Goal: Information Seeking & Learning: Find specific fact

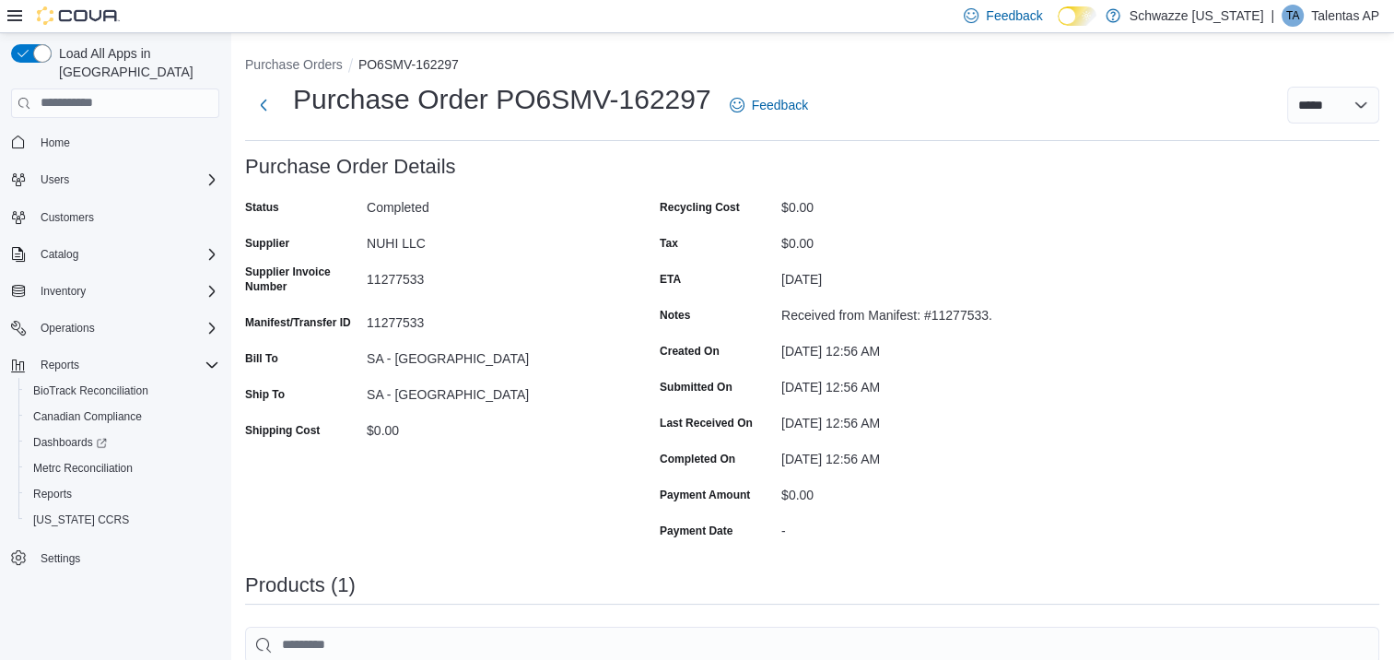
scroll to position [92, 0]
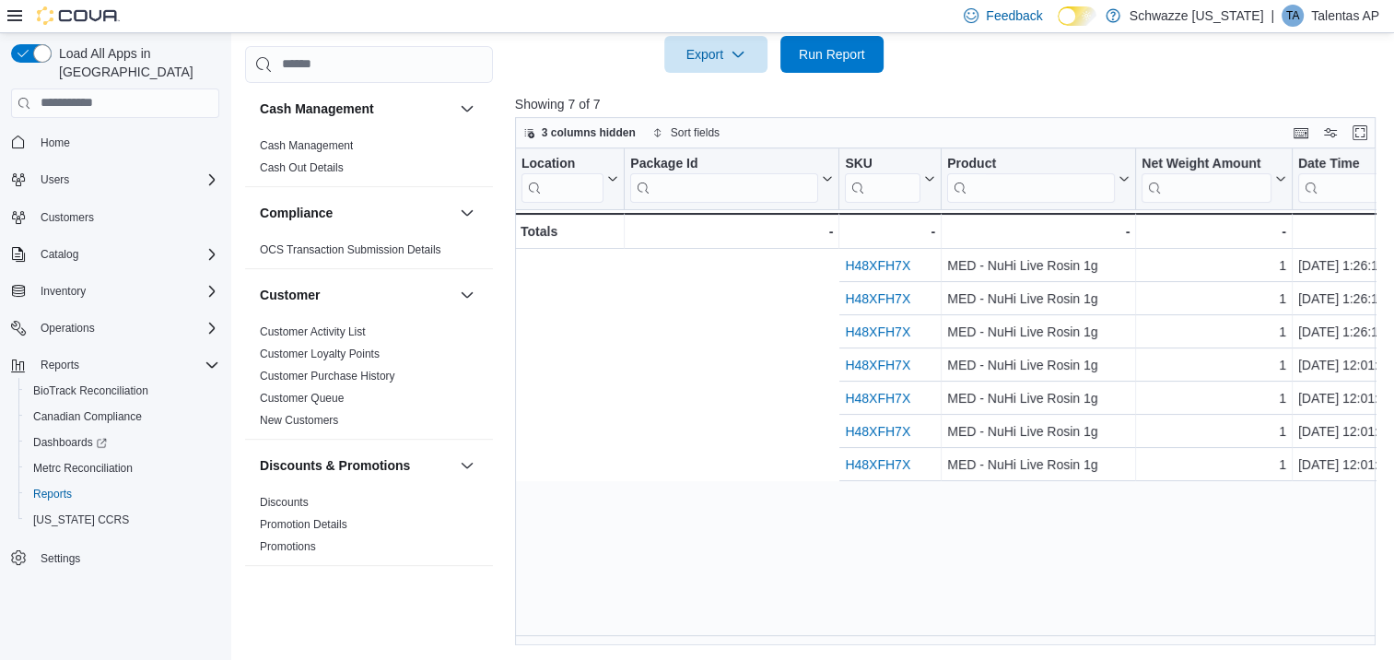
scroll to position [0, 543]
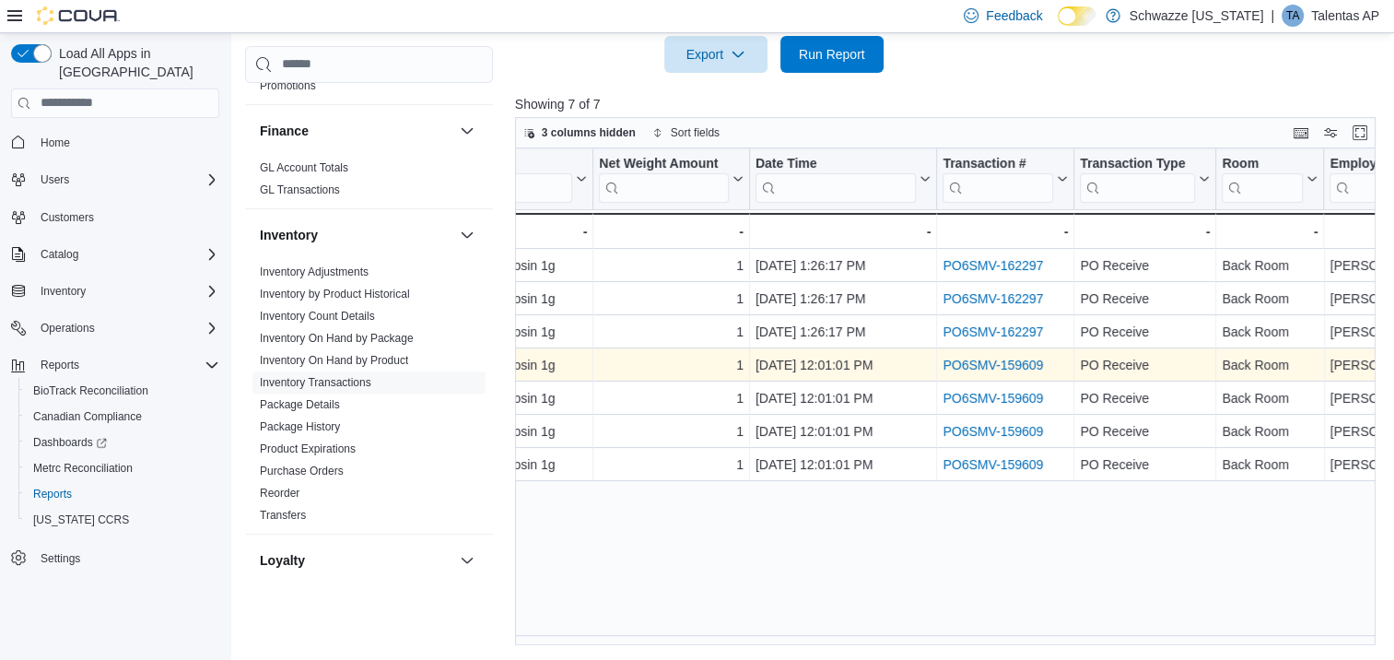
click at [988, 365] on link "PO6SMV-159609" at bounding box center [993, 365] width 100 height 15
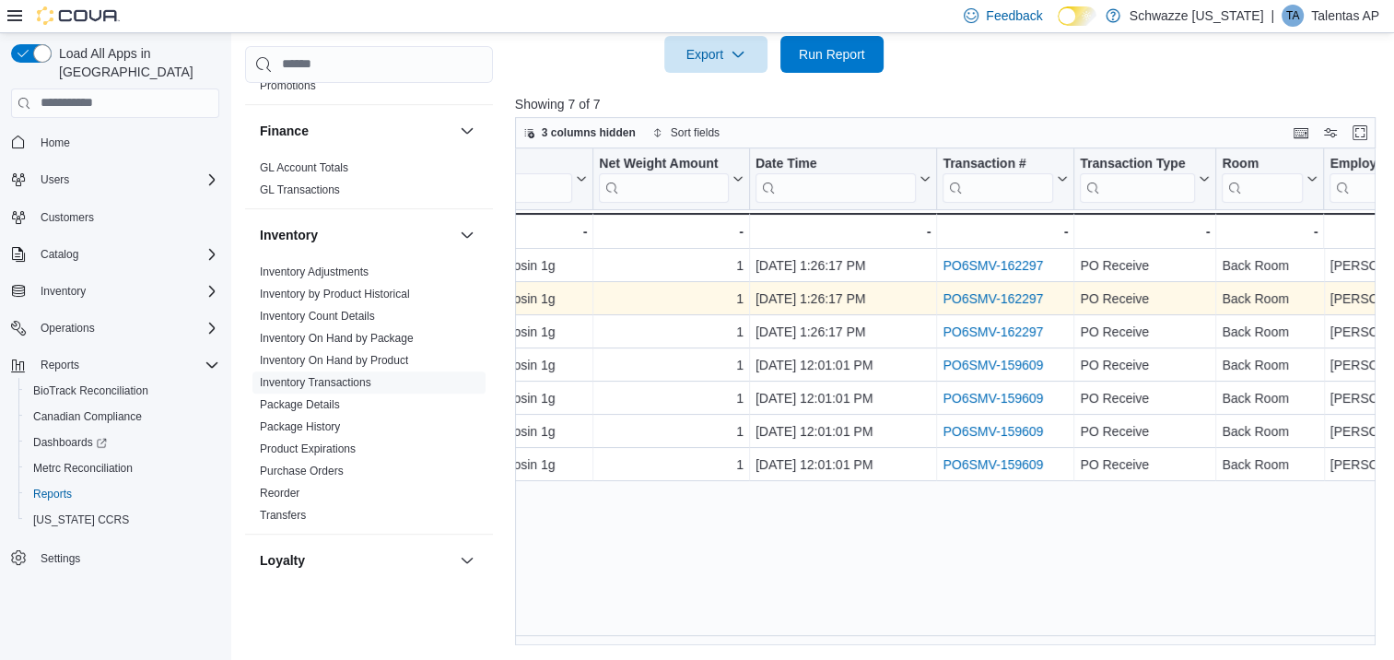
click at [958, 299] on link "PO6SMV-162297" at bounding box center [993, 298] width 100 height 15
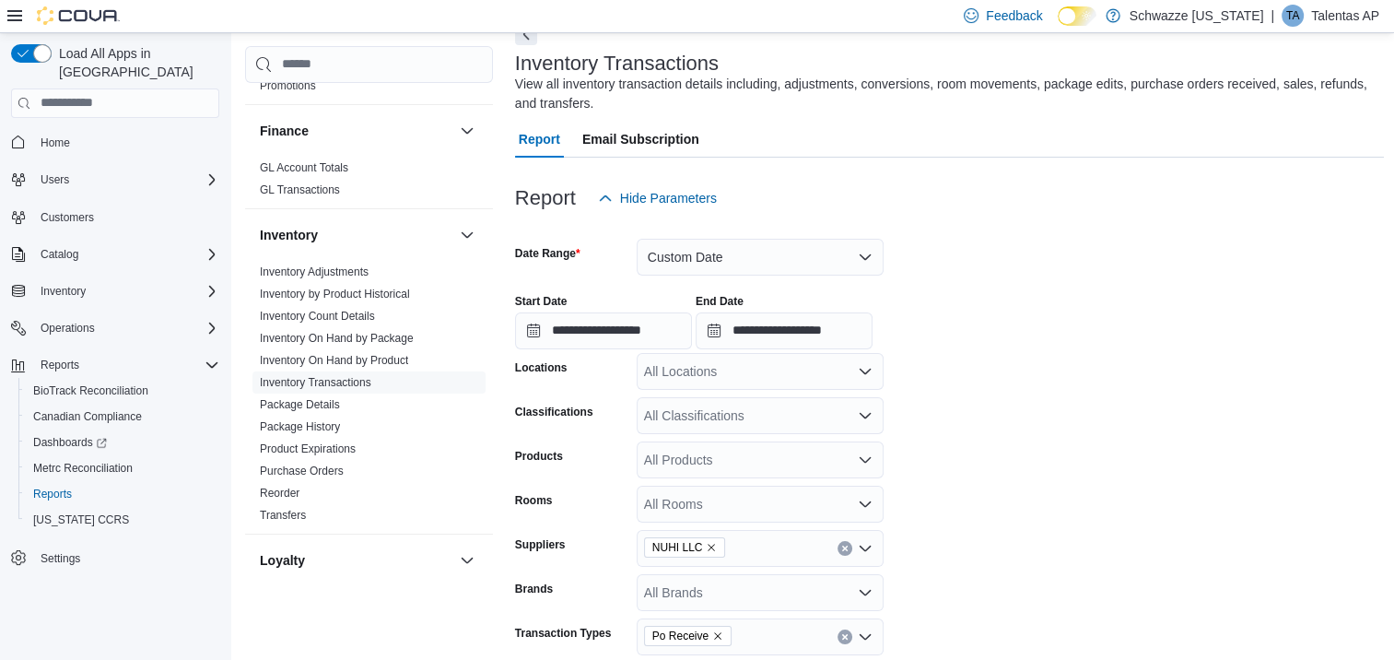
scroll to position [88, 0]
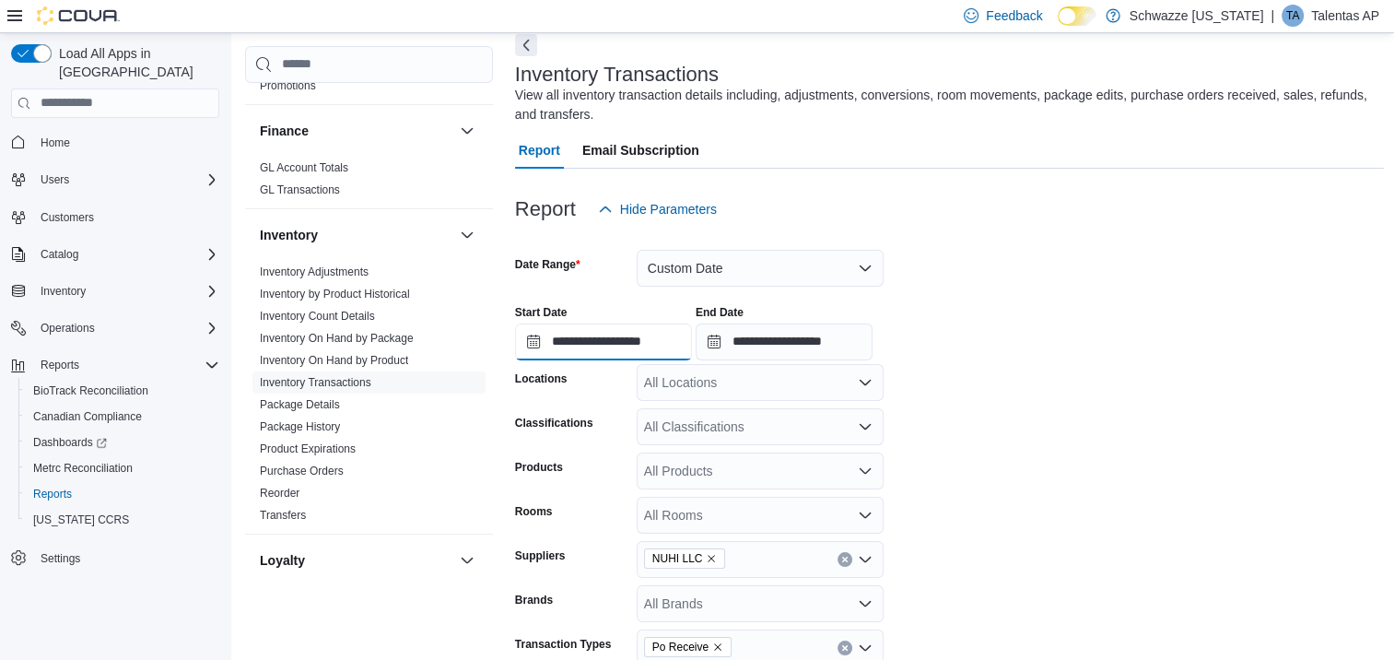
click at [536, 341] on input "**********" at bounding box center [603, 341] width 177 height 37
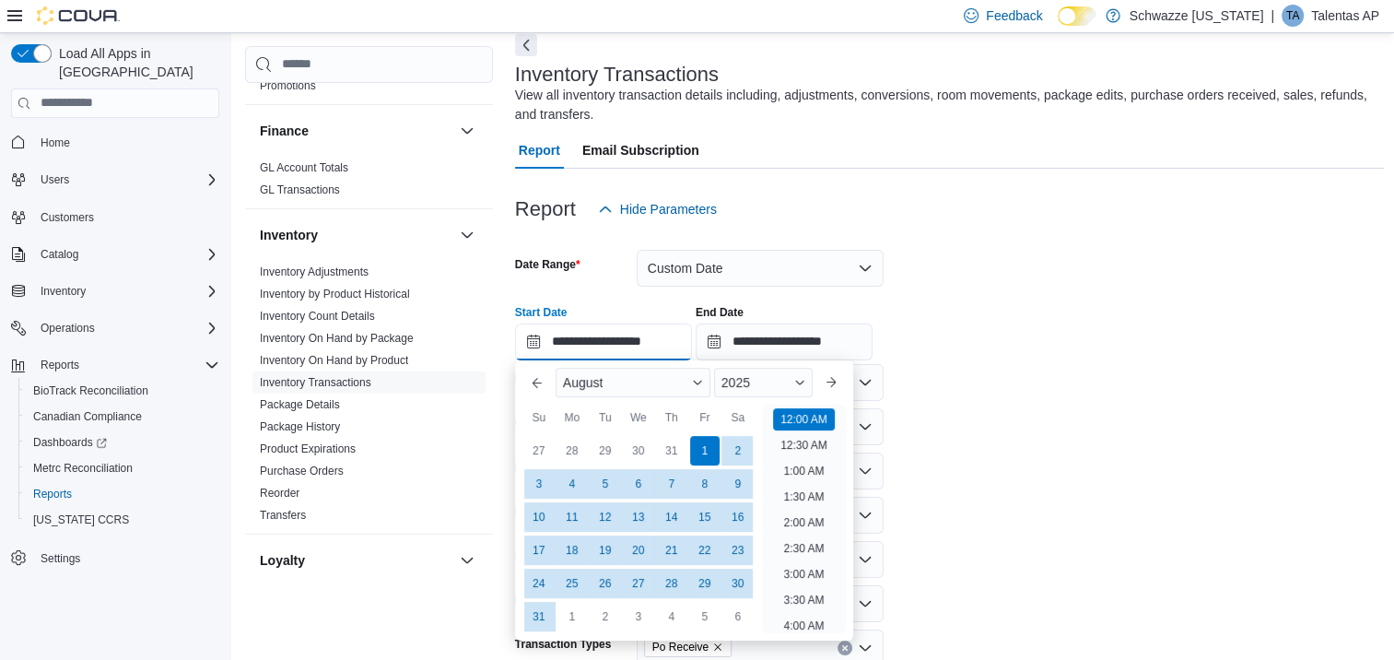
scroll to position [57, 0]
click at [540, 389] on button "Previous Month" at bounding box center [537, 382] width 29 height 29
type input "**********"
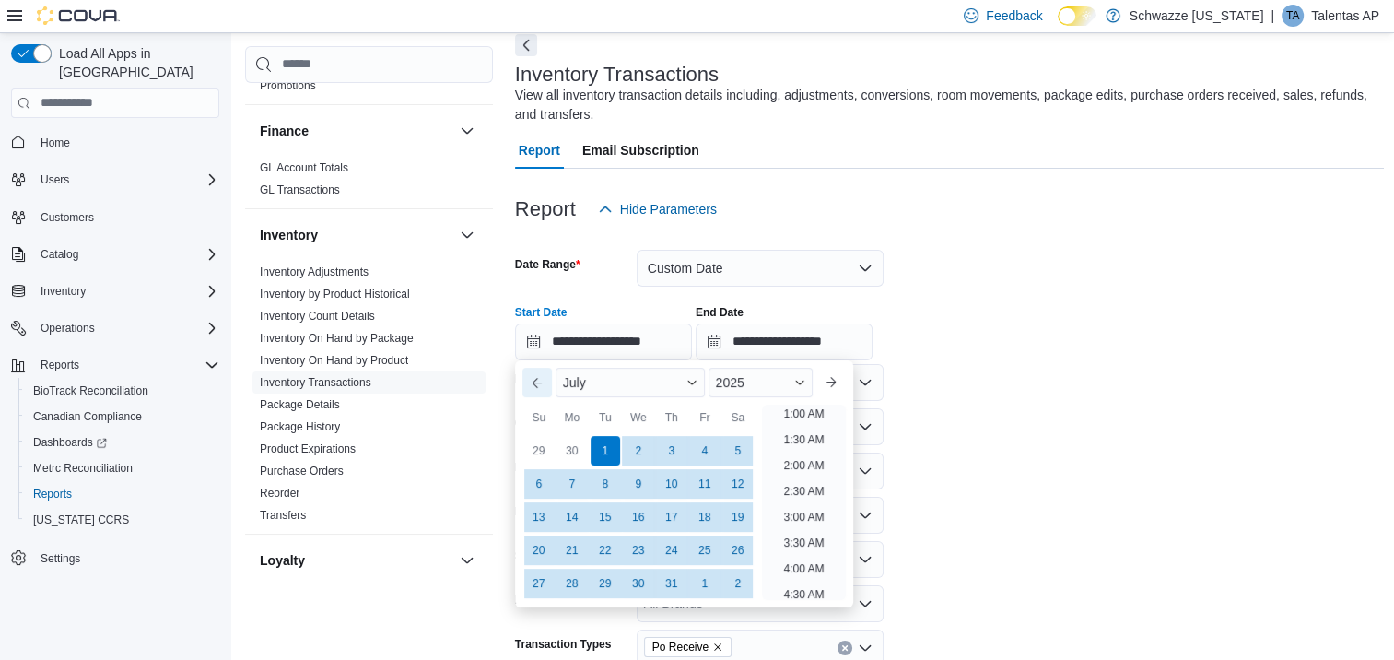
scroll to position [4, 0]
click at [604, 454] on div "1" at bounding box center [605, 450] width 32 height 32
click at [733, 344] on input "**********" at bounding box center [784, 341] width 177 height 37
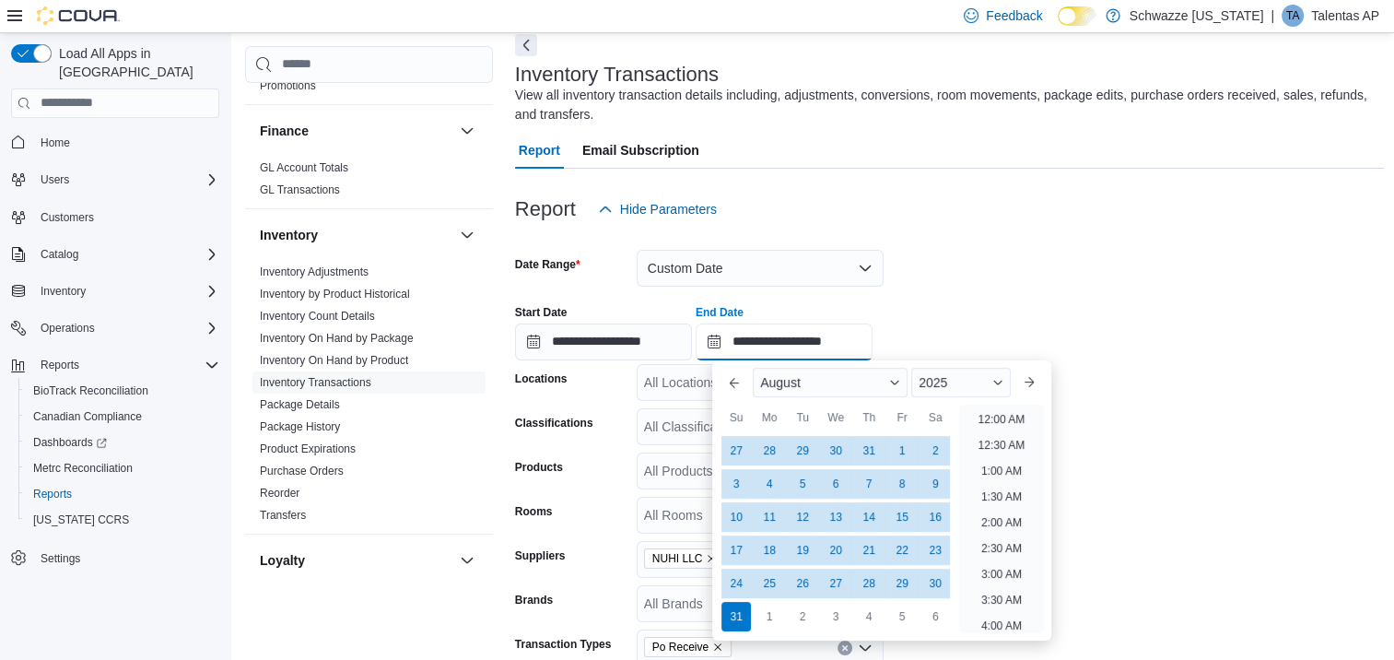
scroll to position [1014, 0]
click at [741, 621] on div "31" at bounding box center [737, 616] width 32 height 32
click at [971, 246] on div at bounding box center [950, 239] width 870 height 22
click at [739, 336] on input "**********" at bounding box center [784, 341] width 177 height 37
click at [729, 379] on button "Previous Month" at bounding box center [734, 382] width 29 height 29
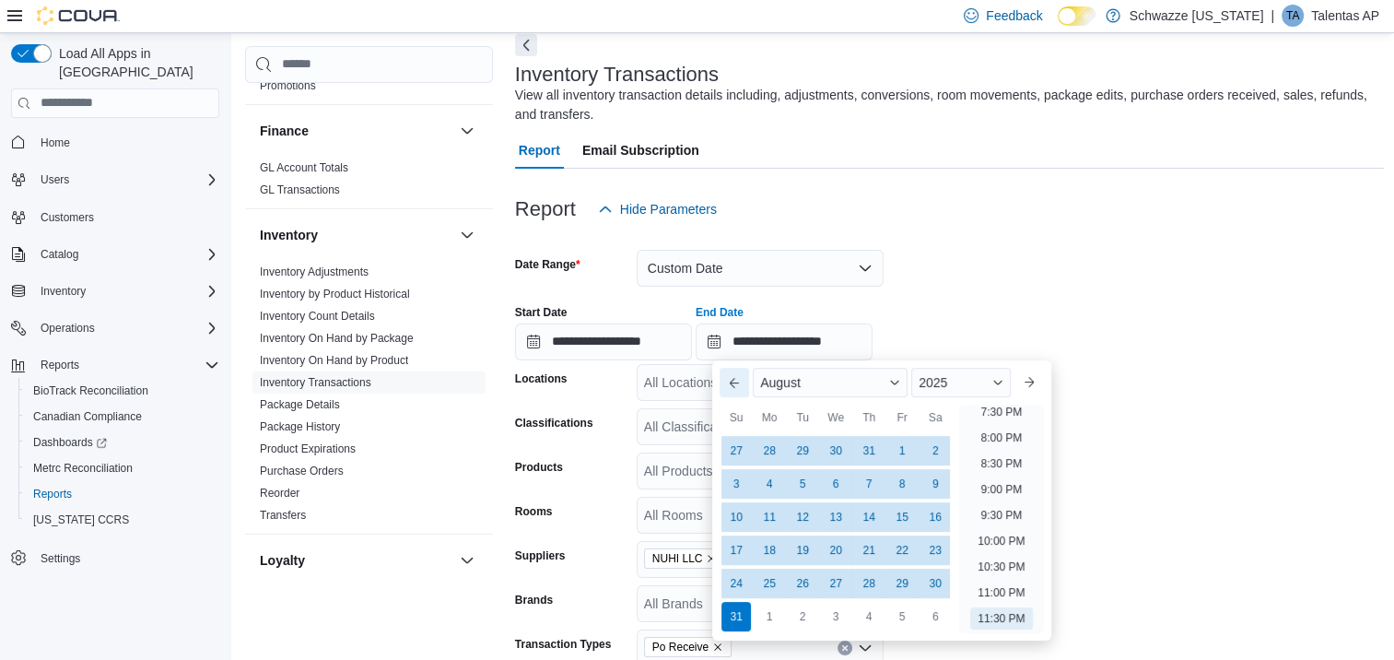
type input "**********"
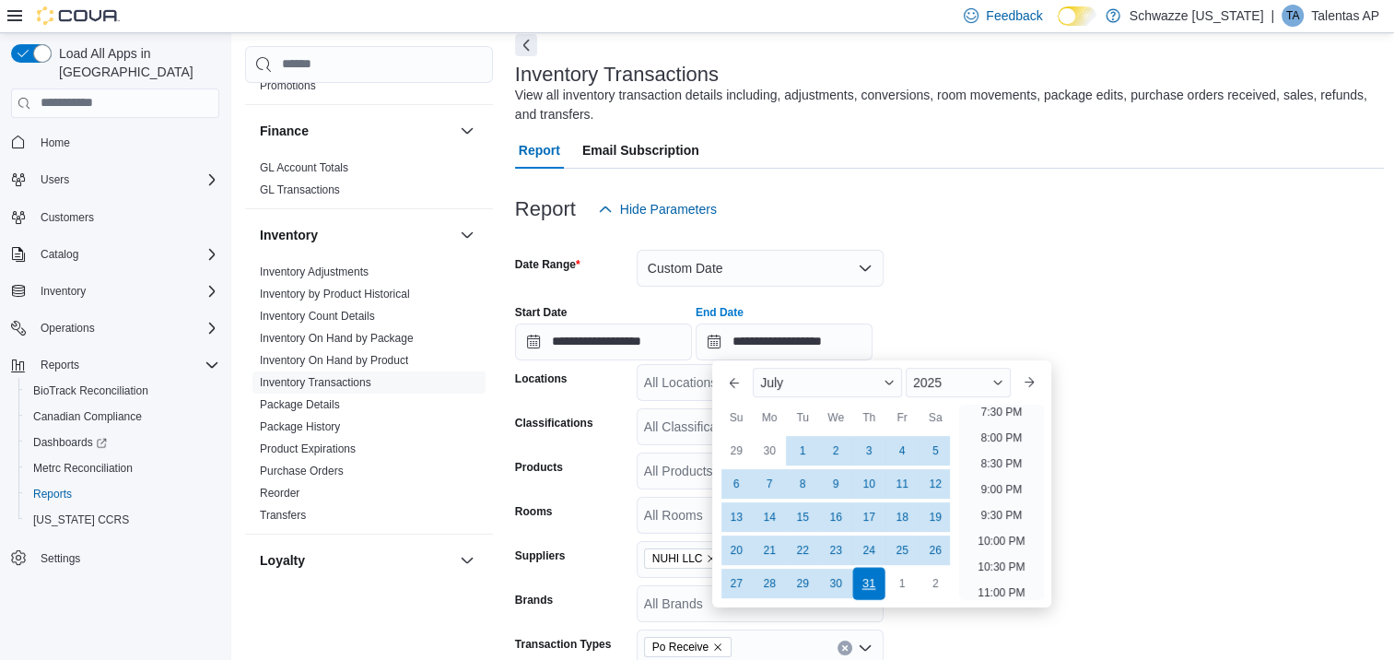
drag, startPoint x: 875, startPoint y: 585, endPoint x: 923, endPoint y: 362, distance: 228.1
click at [874, 582] on div "31" at bounding box center [869, 583] width 32 height 32
click at [966, 266] on form "**********" at bounding box center [950, 473] width 870 height 490
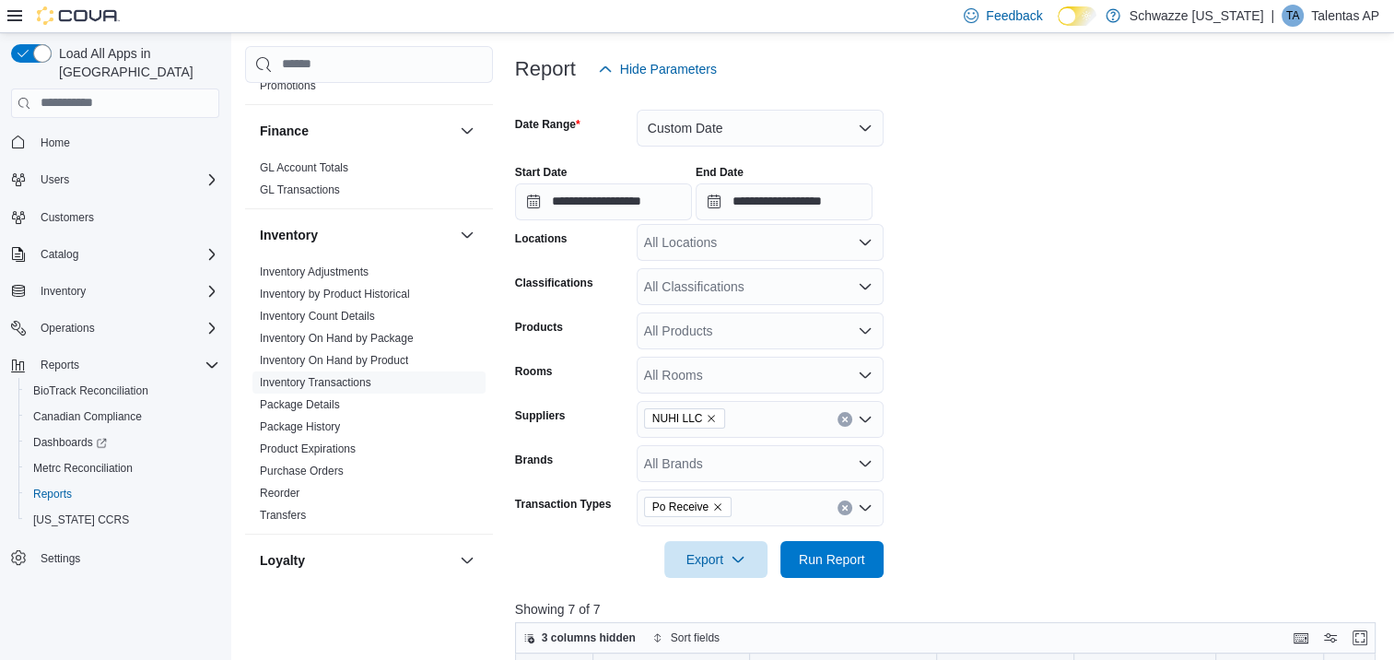
scroll to position [365, 0]
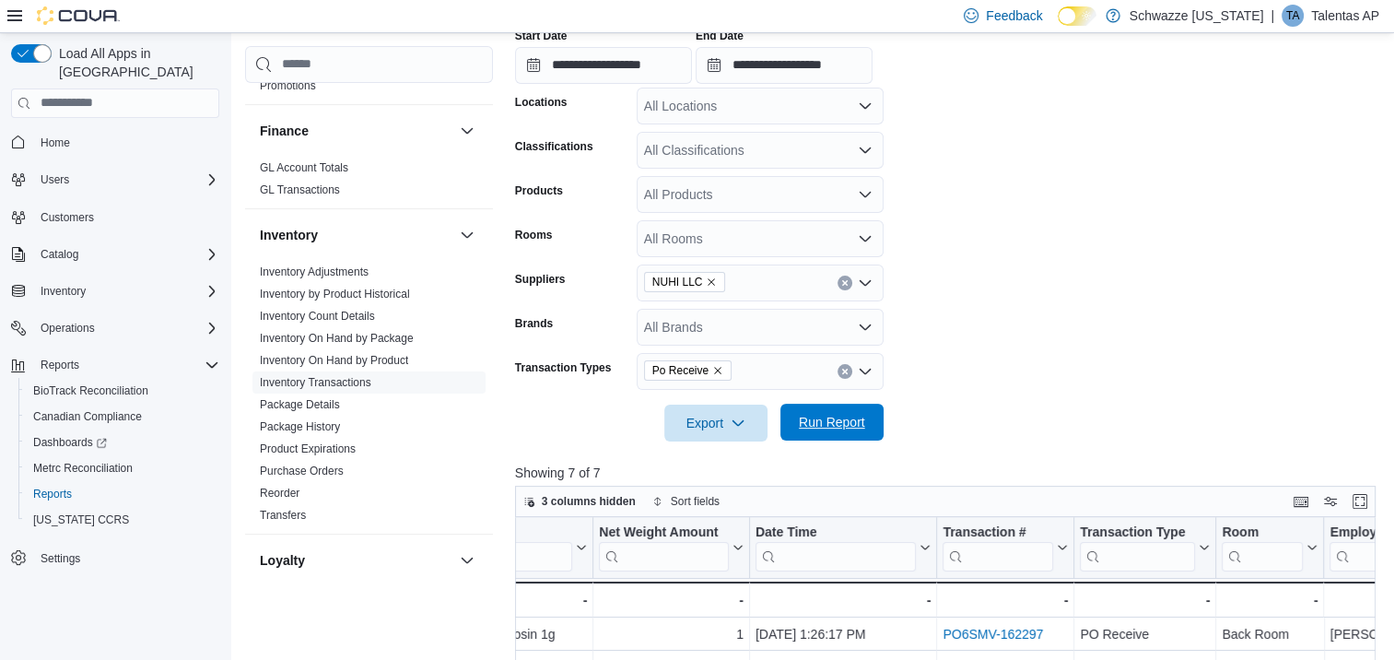
click at [841, 424] on span "Run Report" at bounding box center [832, 422] width 66 height 18
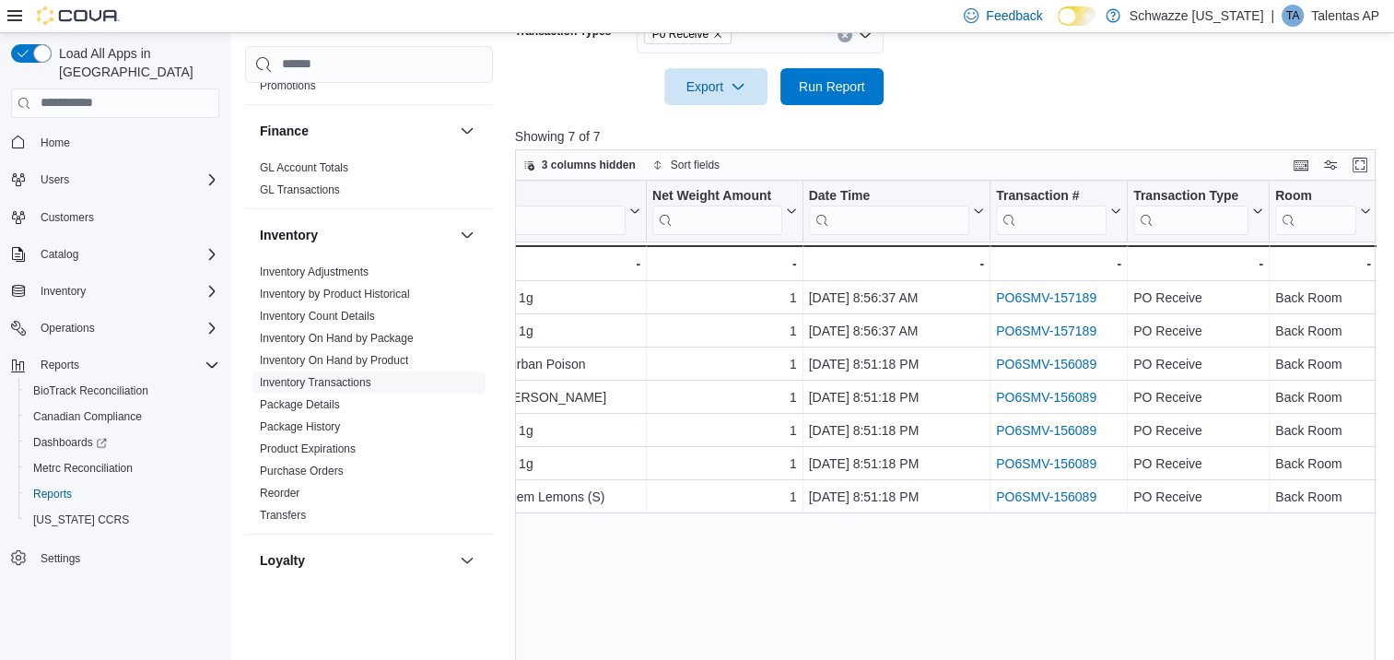
scroll to position [734, 0]
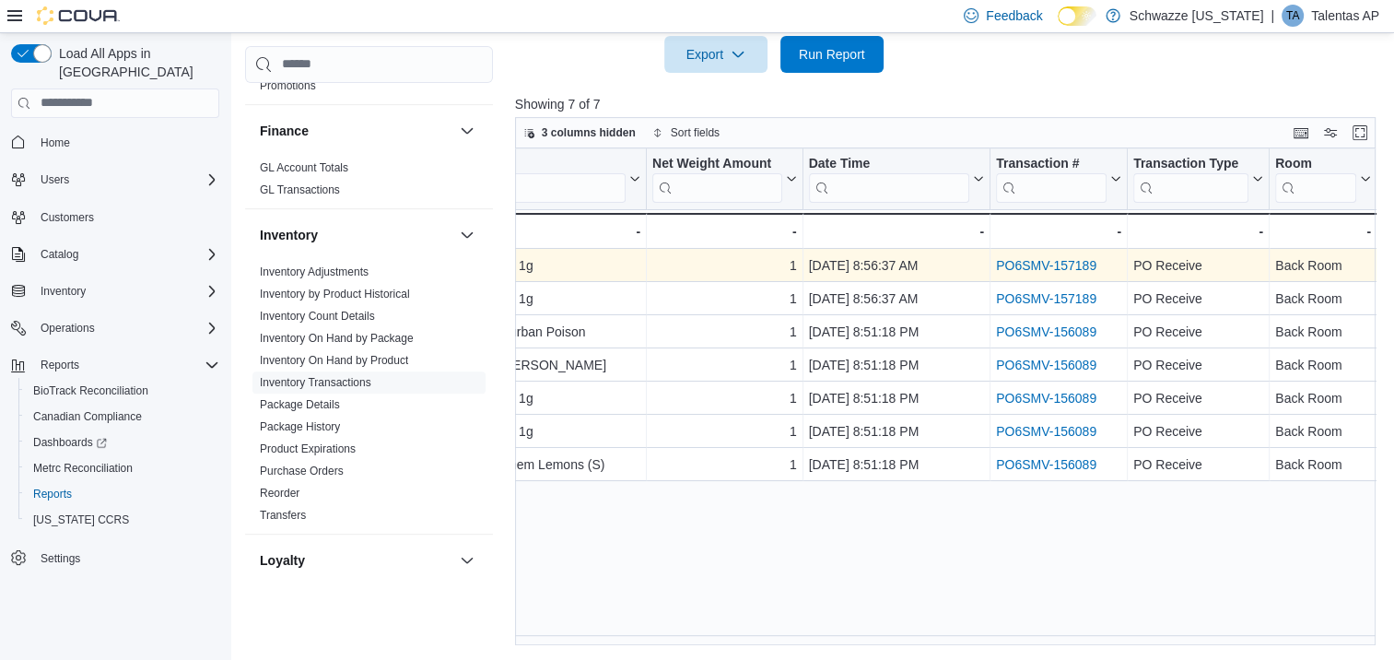
click at [1084, 264] on link "PO6SMV-157189" at bounding box center [1046, 265] width 100 height 15
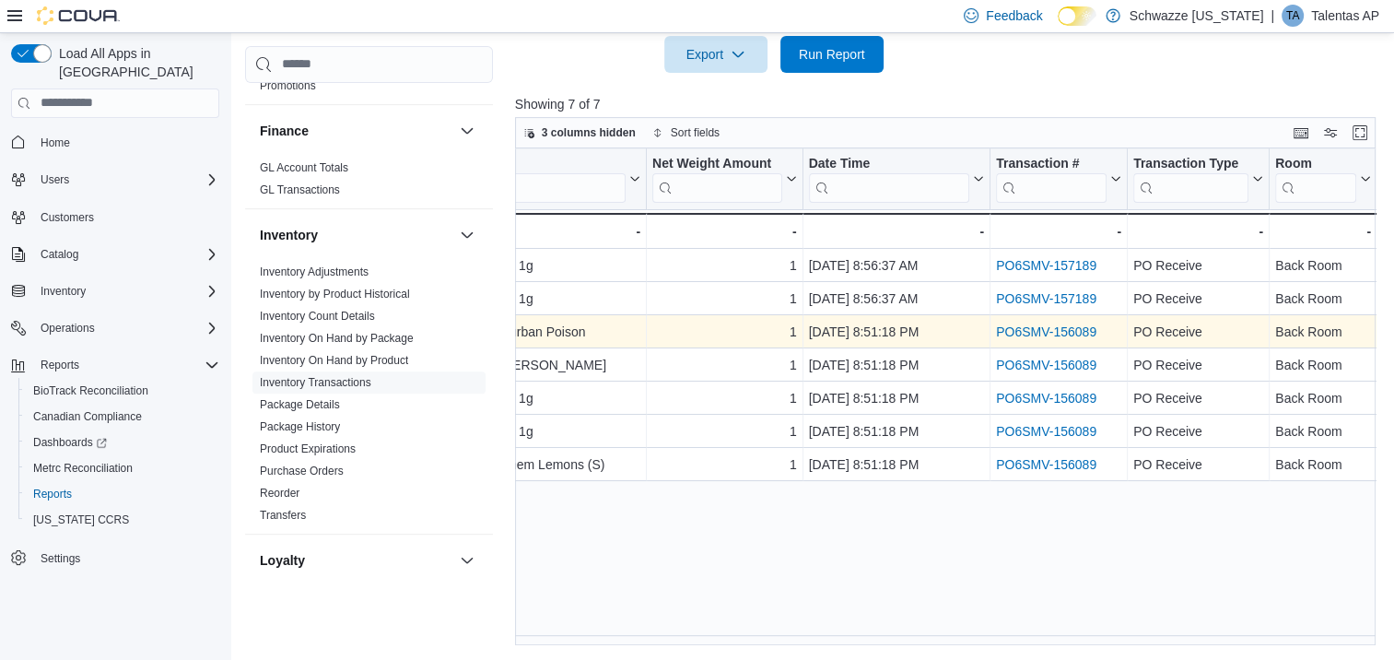
click at [1059, 330] on link "PO6SMV-156089" at bounding box center [1046, 331] width 100 height 15
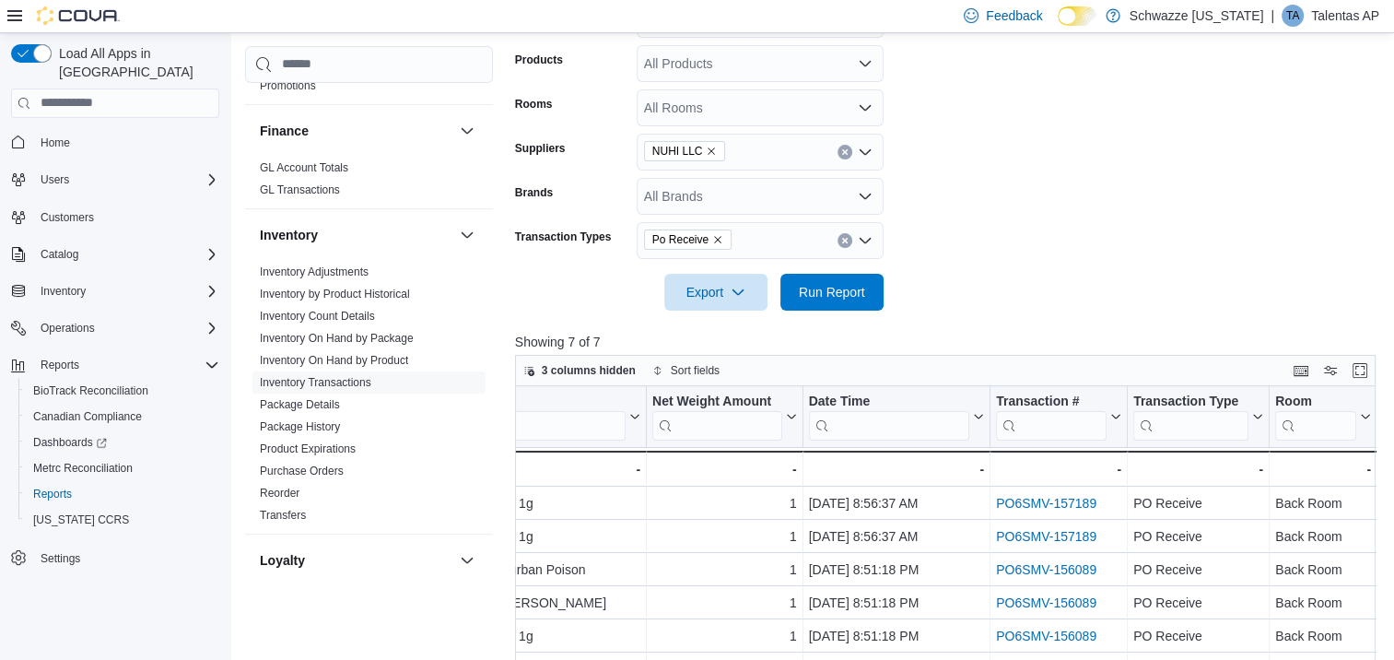
scroll to position [273, 0]
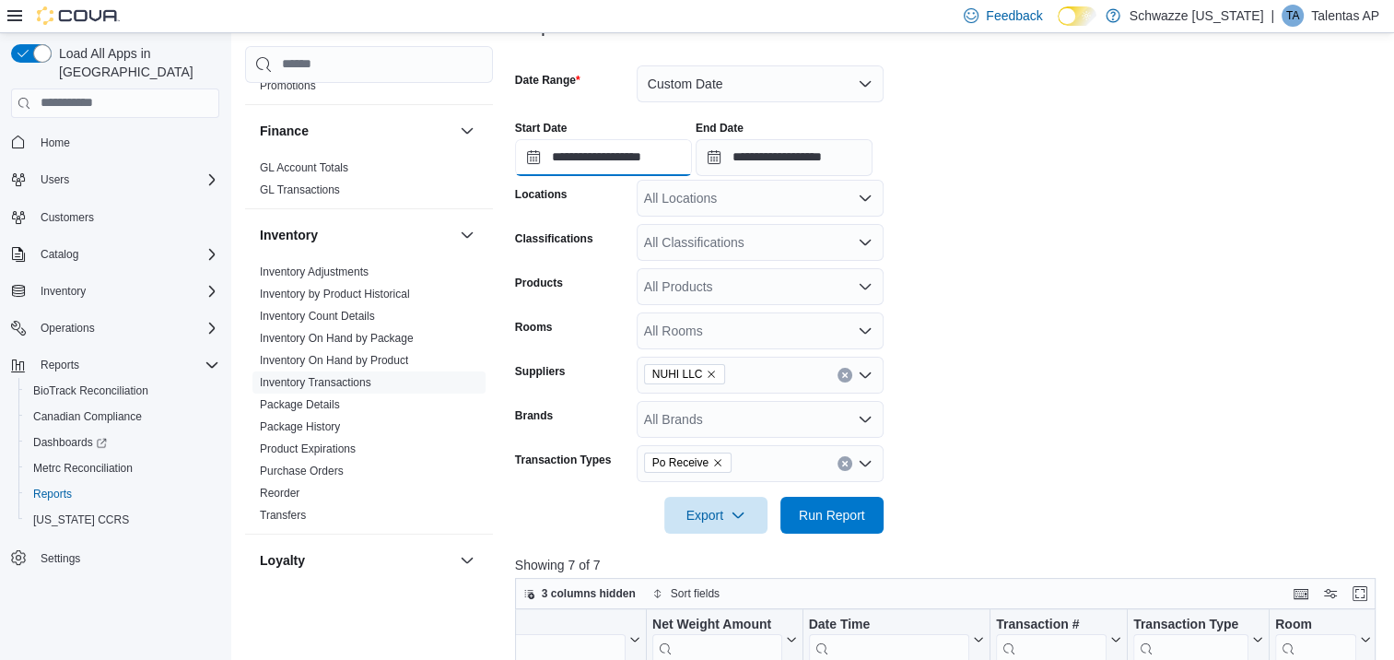
click at [522, 153] on input "**********" at bounding box center [603, 157] width 177 height 37
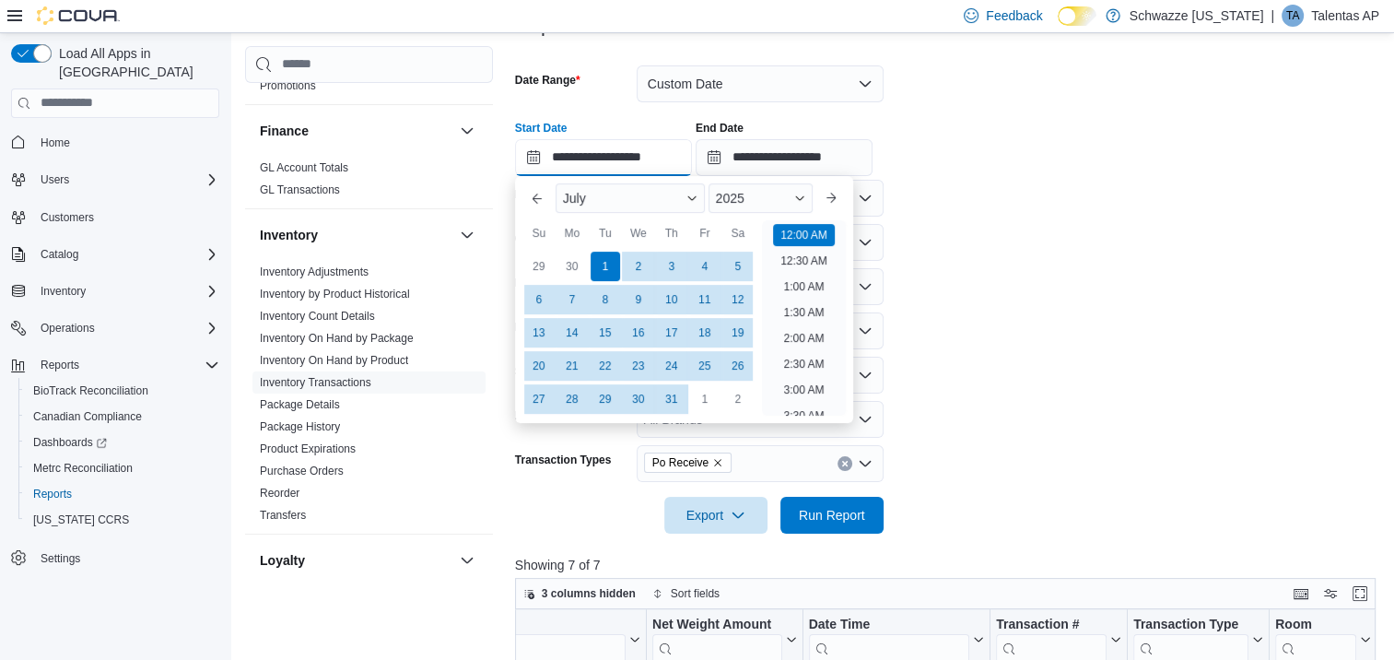
scroll to position [57, 0]
click at [542, 199] on button "Previous Month" at bounding box center [537, 197] width 29 height 29
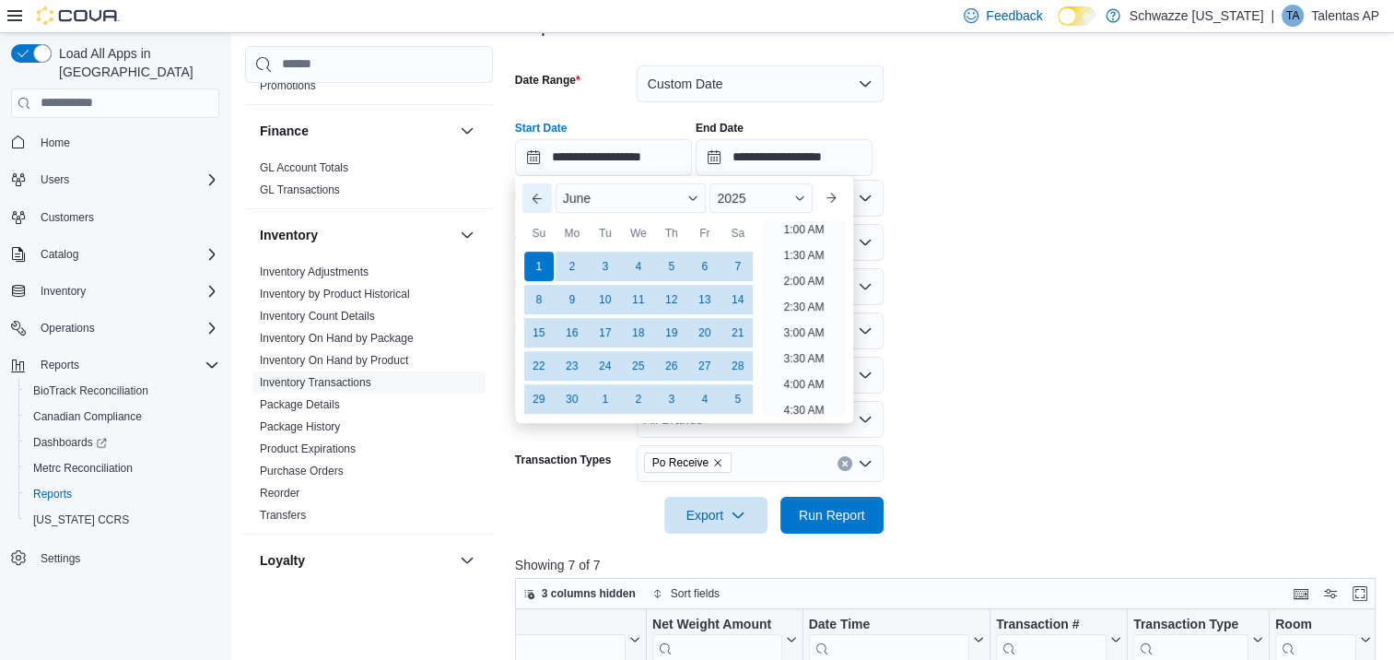
scroll to position [4, 0]
click at [534, 259] on div "1" at bounding box center [539, 266] width 32 height 32
click at [734, 162] on input "**********" at bounding box center [784, 157] width 177 height 37
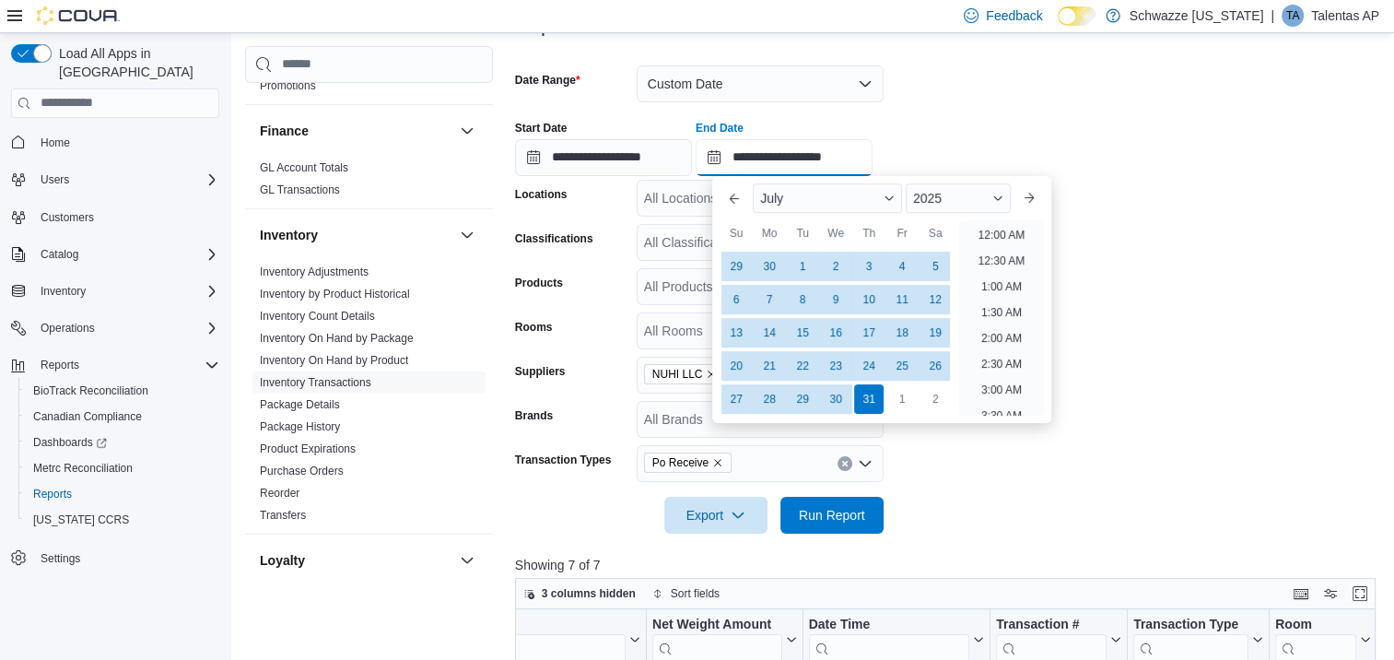
scroll to position [1047, 0]
click at [872, 404] on div "31" at bounding box center [869, 398] width 32 height 32
click at [1063, 145] on div "**********" at bounding box center [950, 141] width 870 height 70
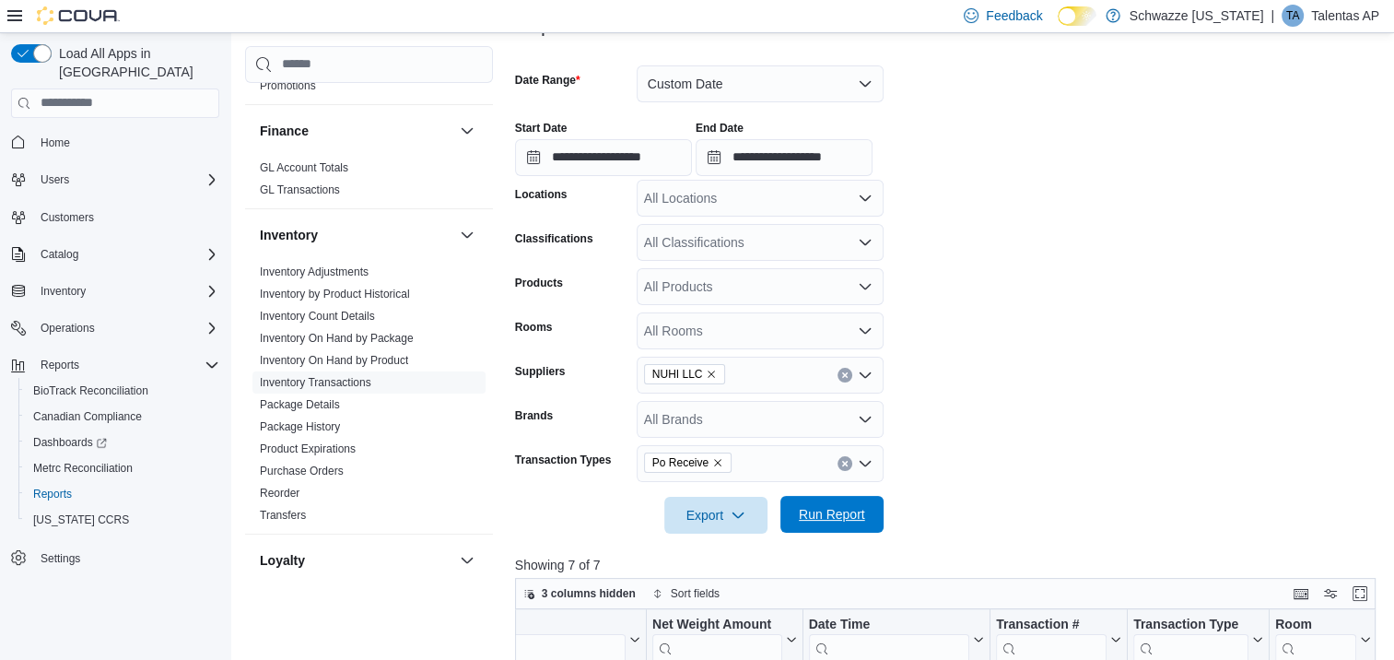
click at [852, 505] on span "Run Report" at bounding box center [832, 514] width 81 height 37
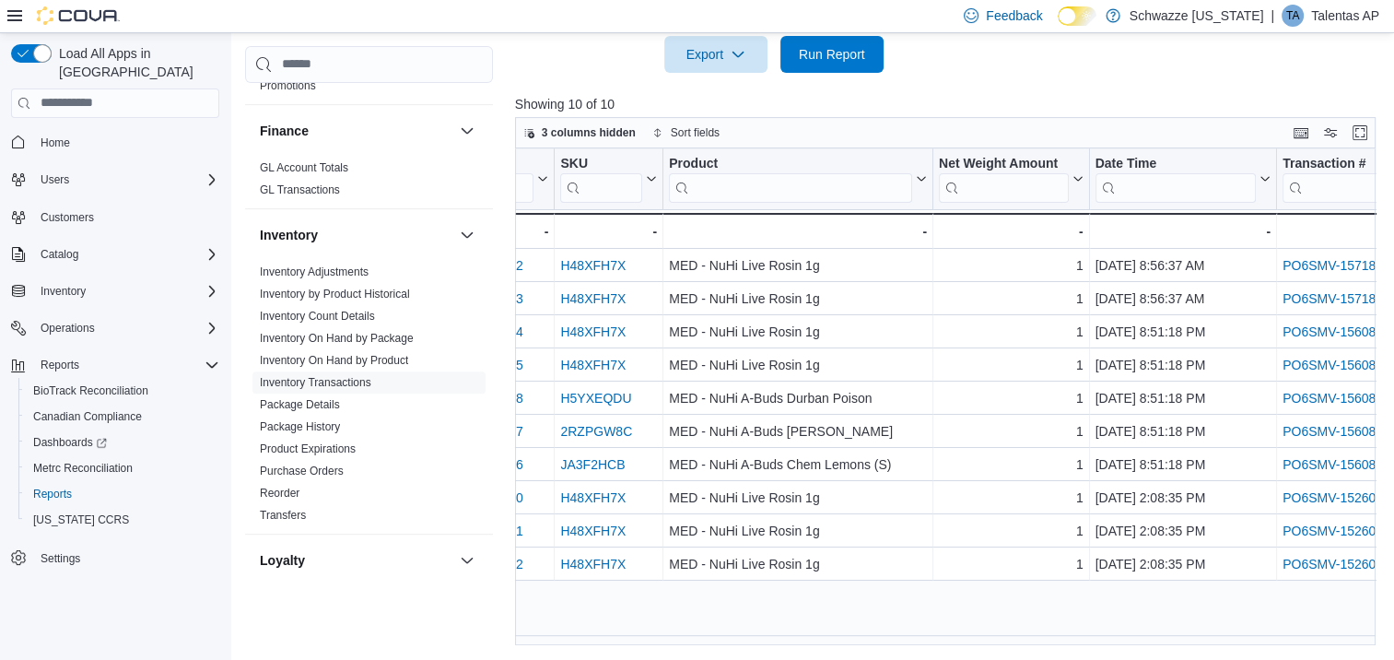
scroll to position [0, 490]
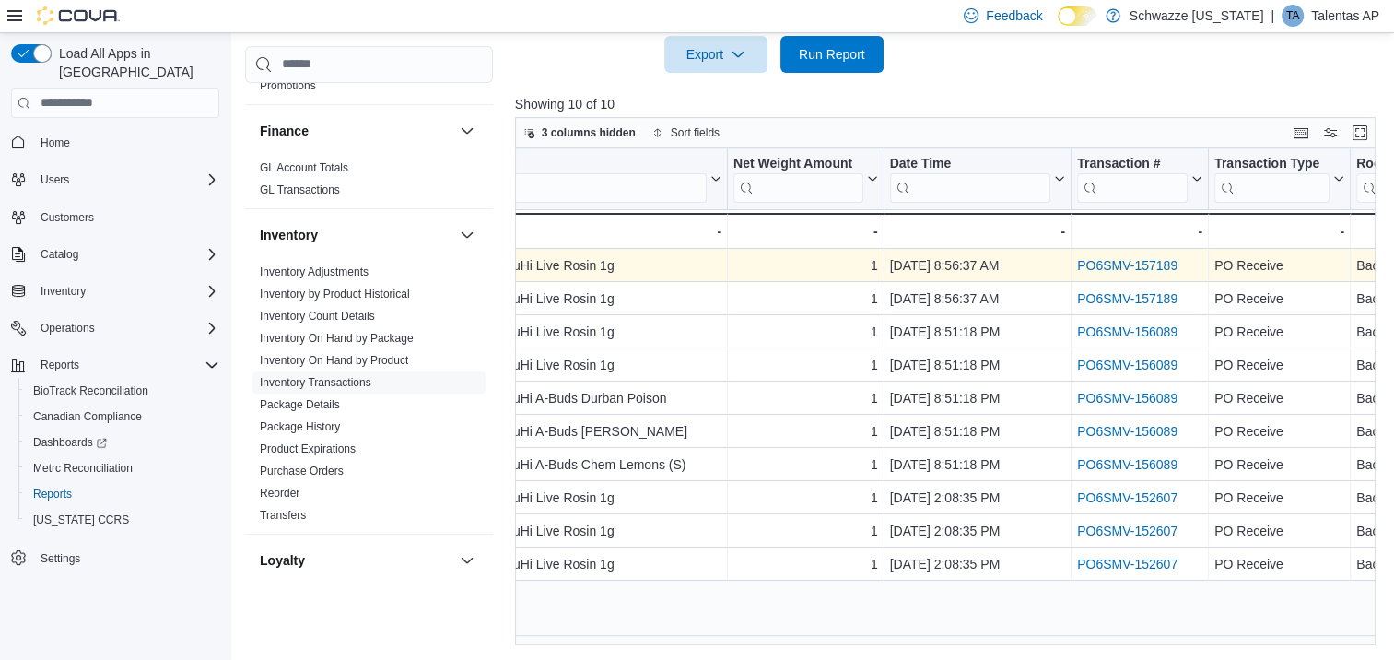
click at [1150, 260] on link "PO6SMV-157189" at bounding box center [1127, 265] width 100 height 15
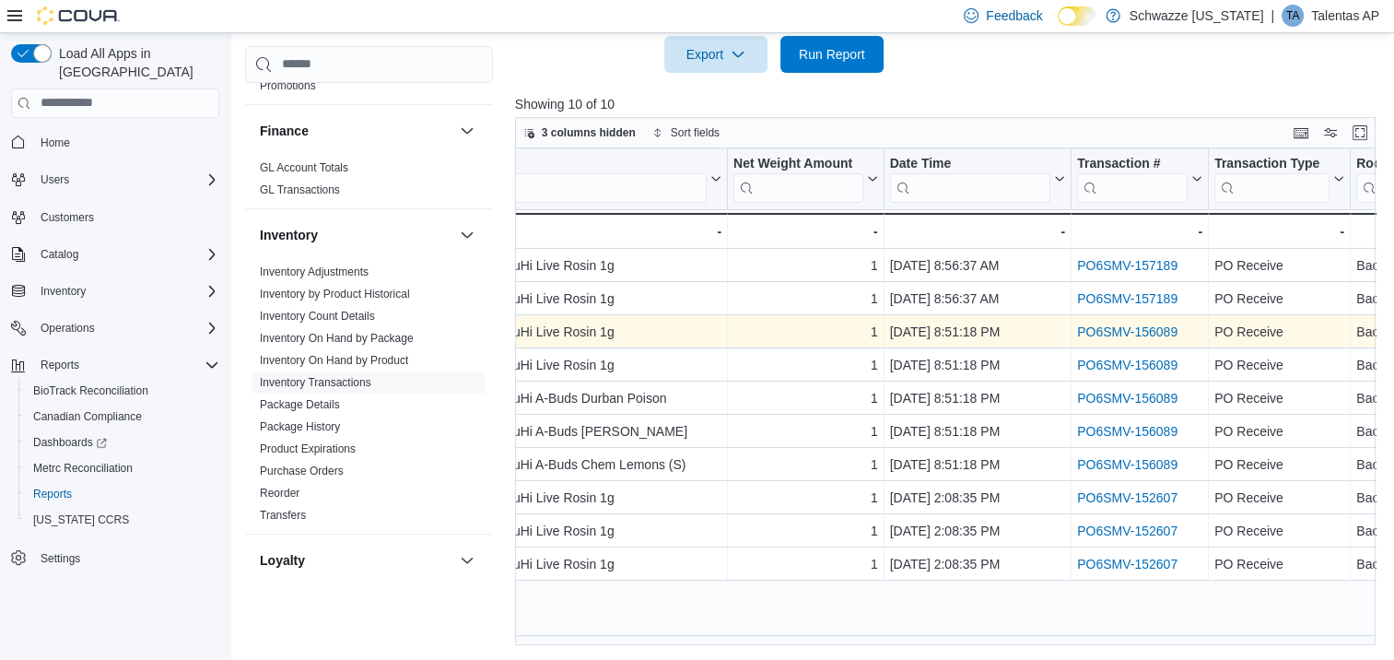
click at [1155, 336] on link "PO6SMV-156089" at bounding box center [1127, 331] width 100 height 15
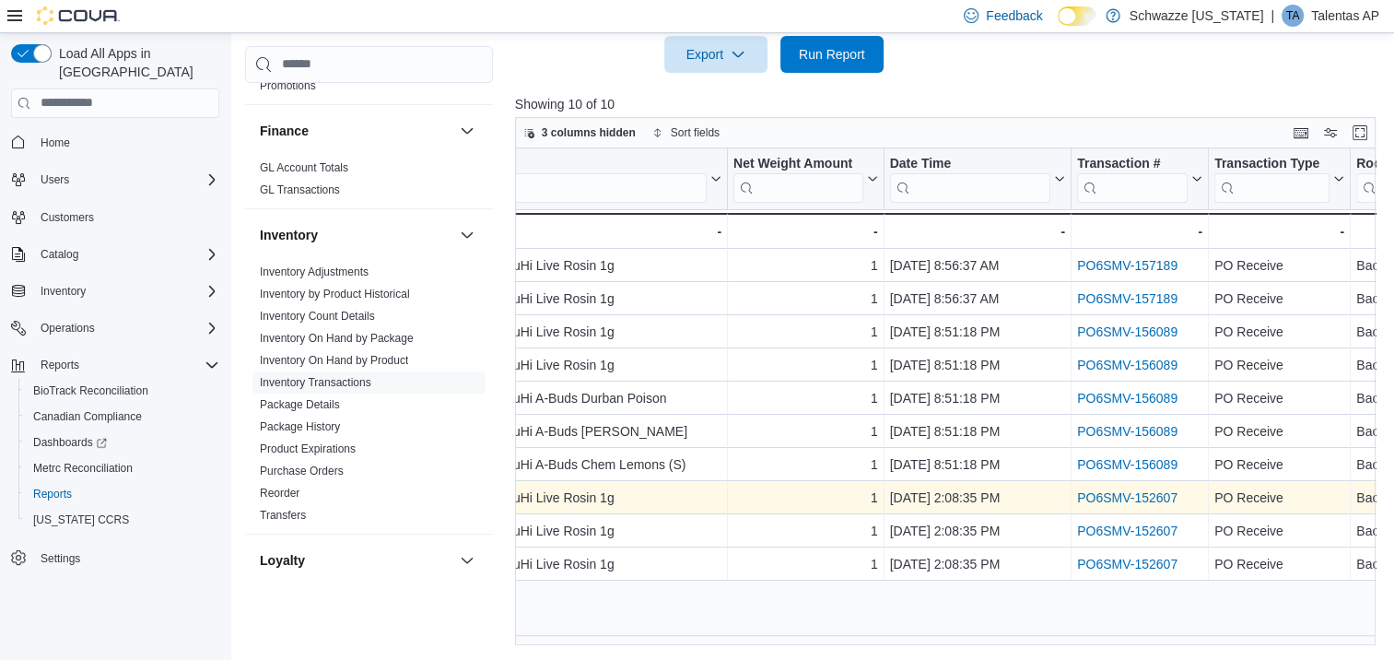
click at [1143, 495] on link "PO6SMV-152607" at bounding box center [1127, 497] width 100 height 15
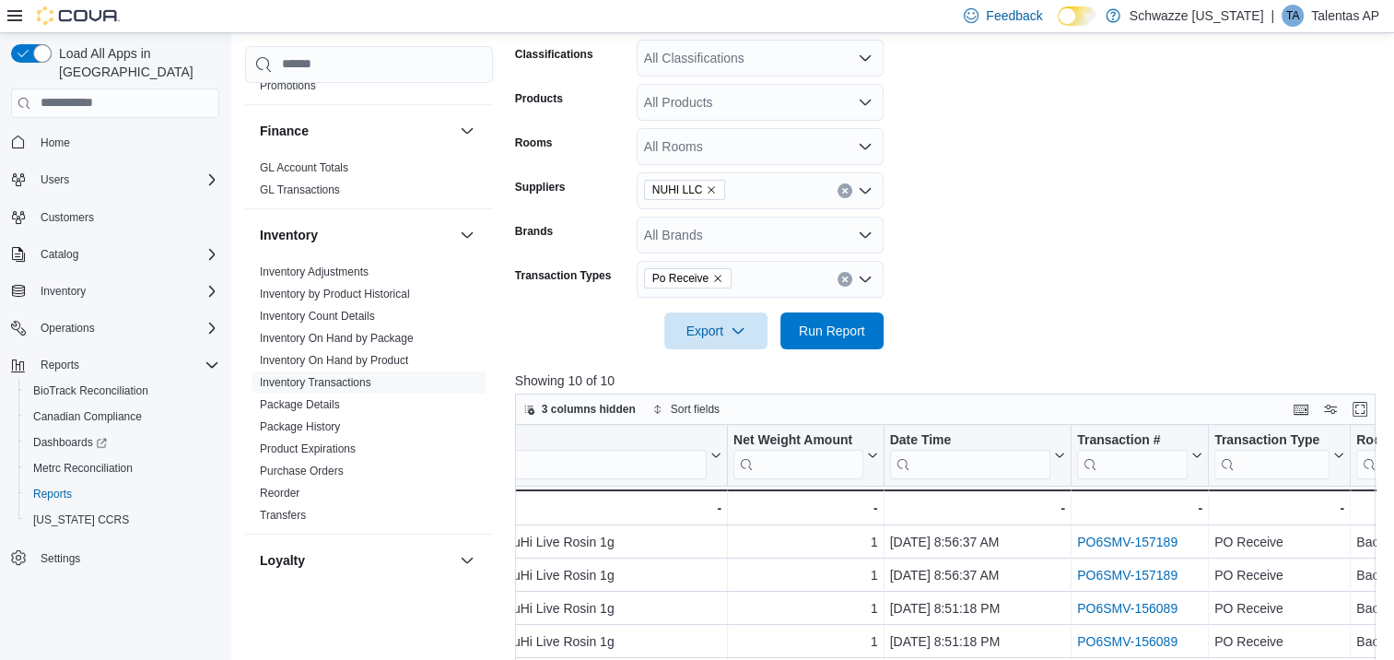
scroll to position [88, 0]
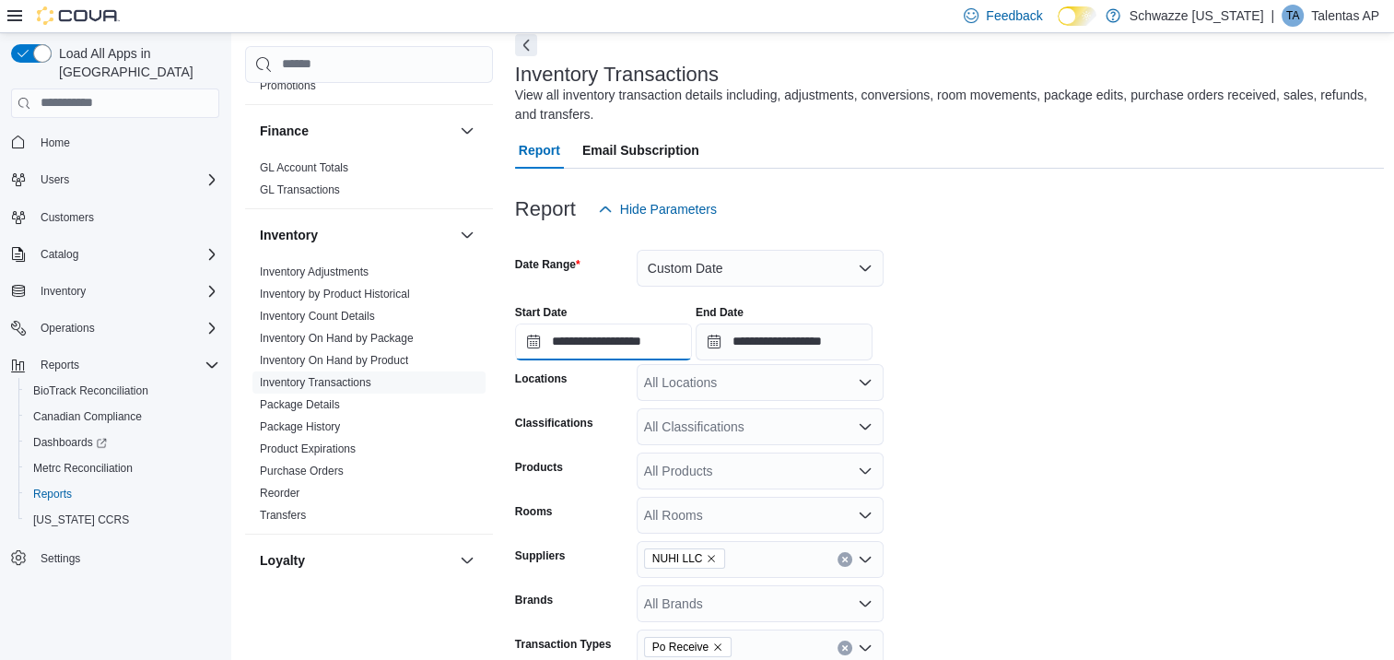
click at [532, 341] on input "**********" at bounding box center [603, 341] width 177 height 37
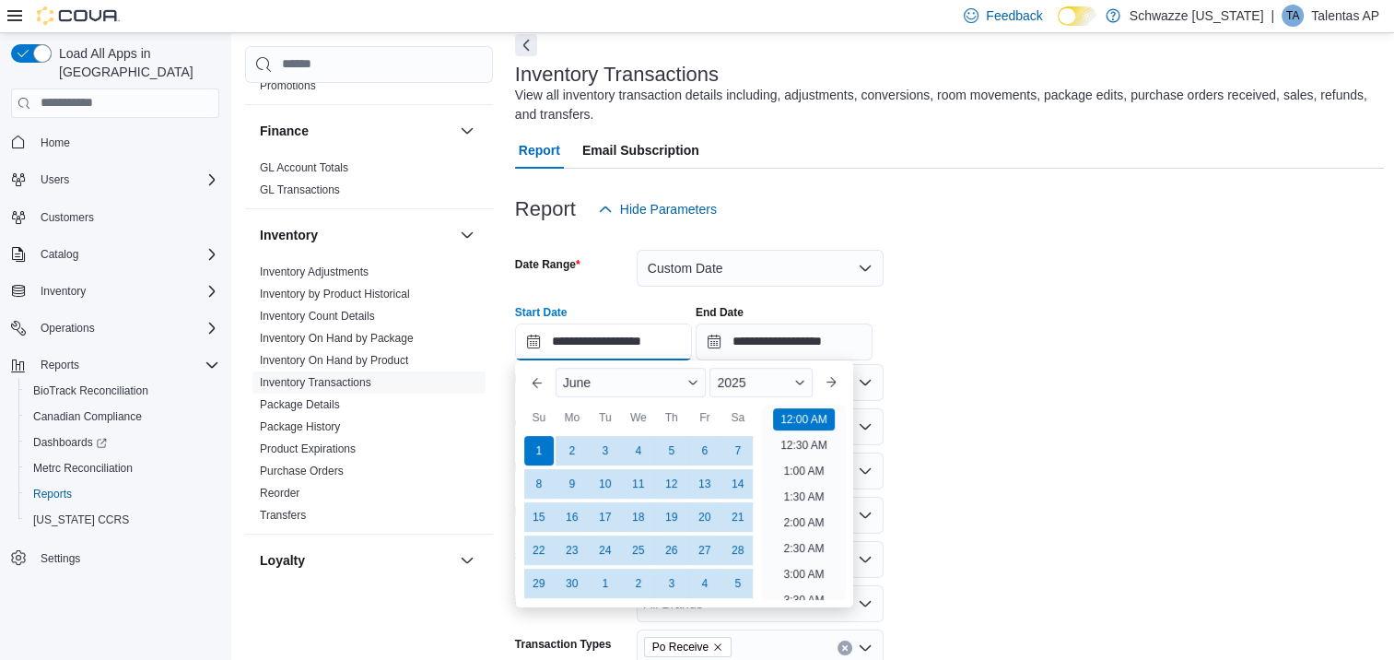
scroll to position [57, 0]
click at [534, 383] on button "Previous Month" at bounding box center [537, 382] width 29 height 29
type input "**********"
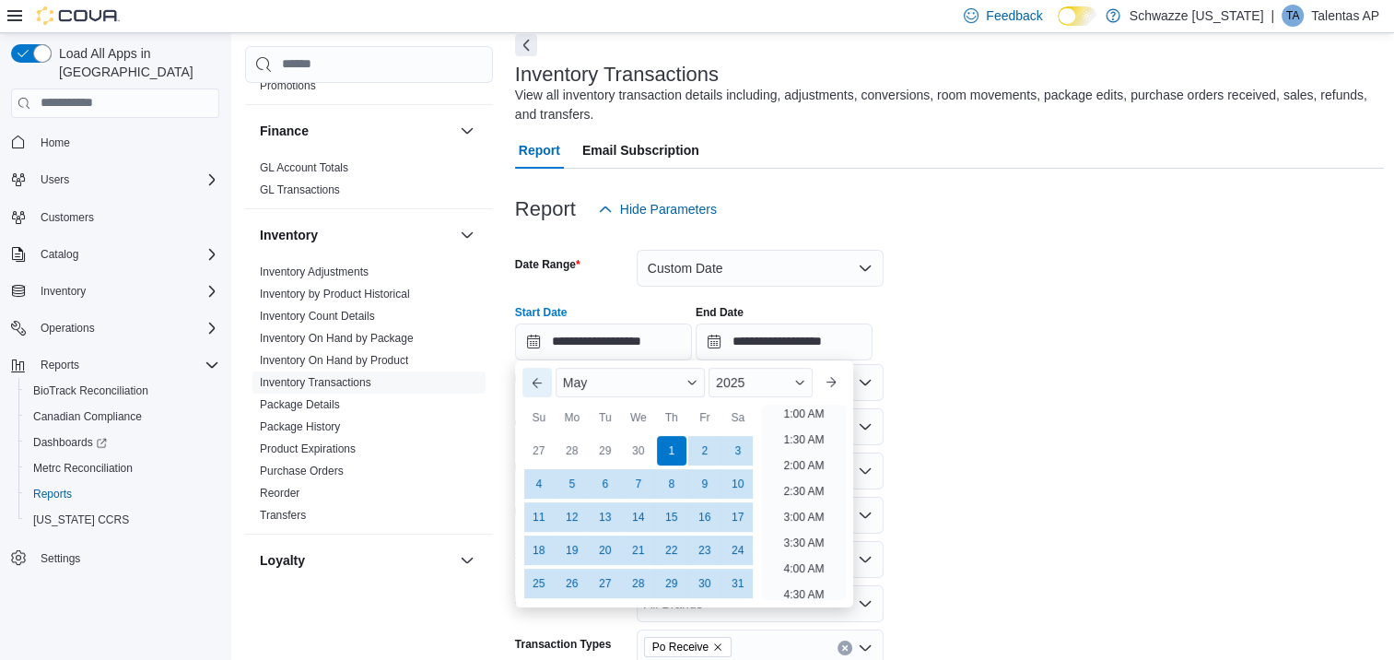
scroll to position [4, 0]
click at [666, 442] on div "1" at bounding box center [671, 450] width 32 height 32
click at [730, 337] on input "**********" at bounding box center [784, 341] width 177 height 37
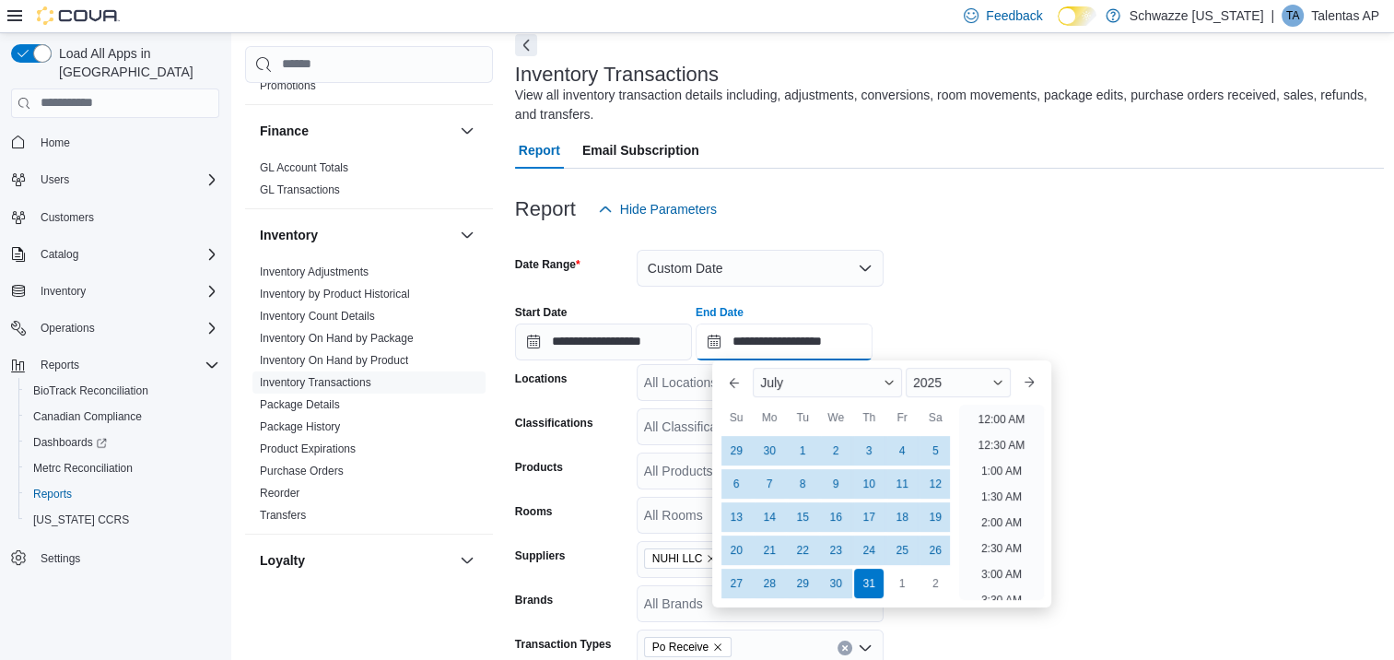
scroll to position [1047, 0]
click at [862, 585] on div "31" at bounding box center [869, 583] width 32 height 32
click at [918, 272] on form "**********" at bounding box center [950, 473] width 870 height 490
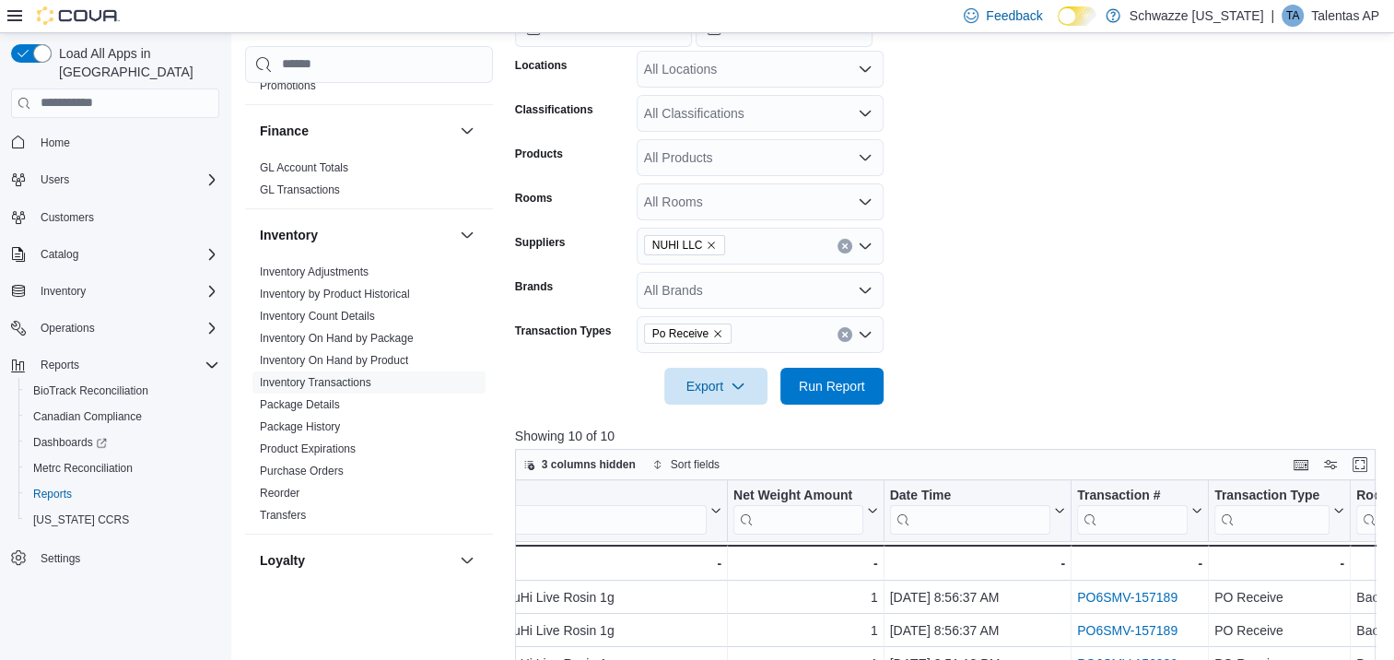
scroll to position [457, 0]
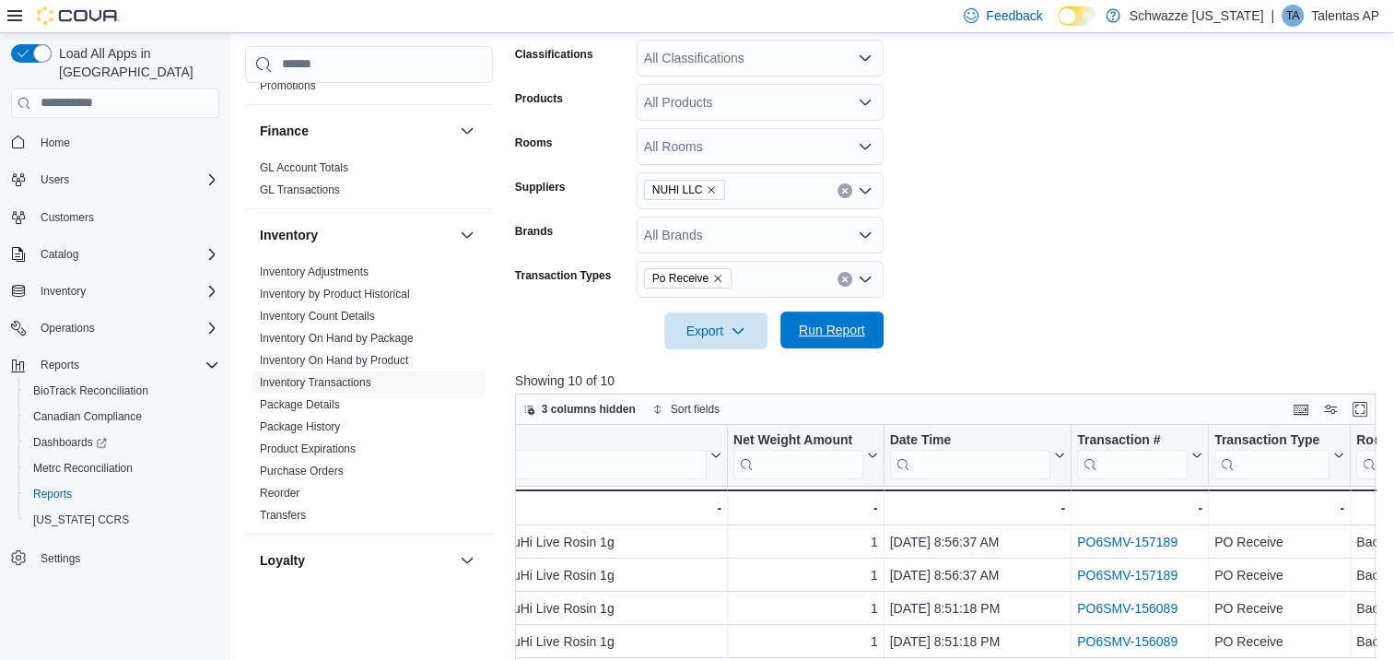
click at [834, 328] on span "Run Report" at bounding box center [832, 330] width 66 height 18
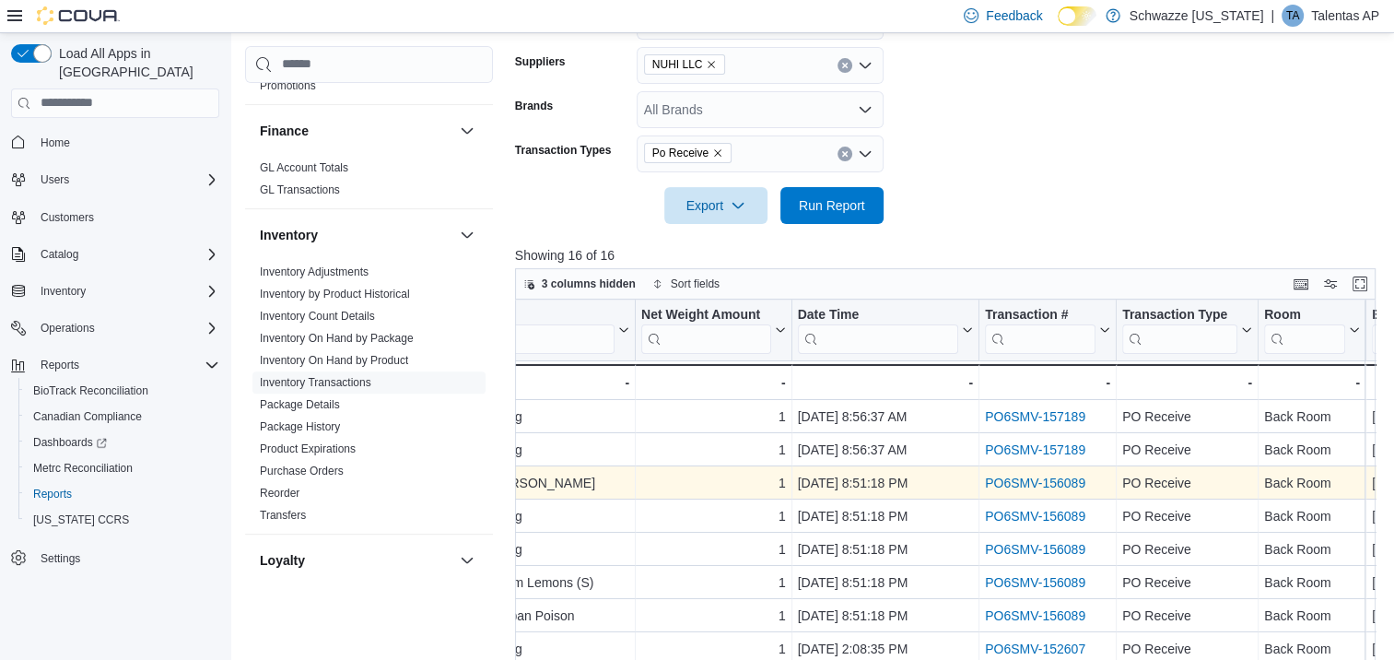
scroll to position [549, 0]
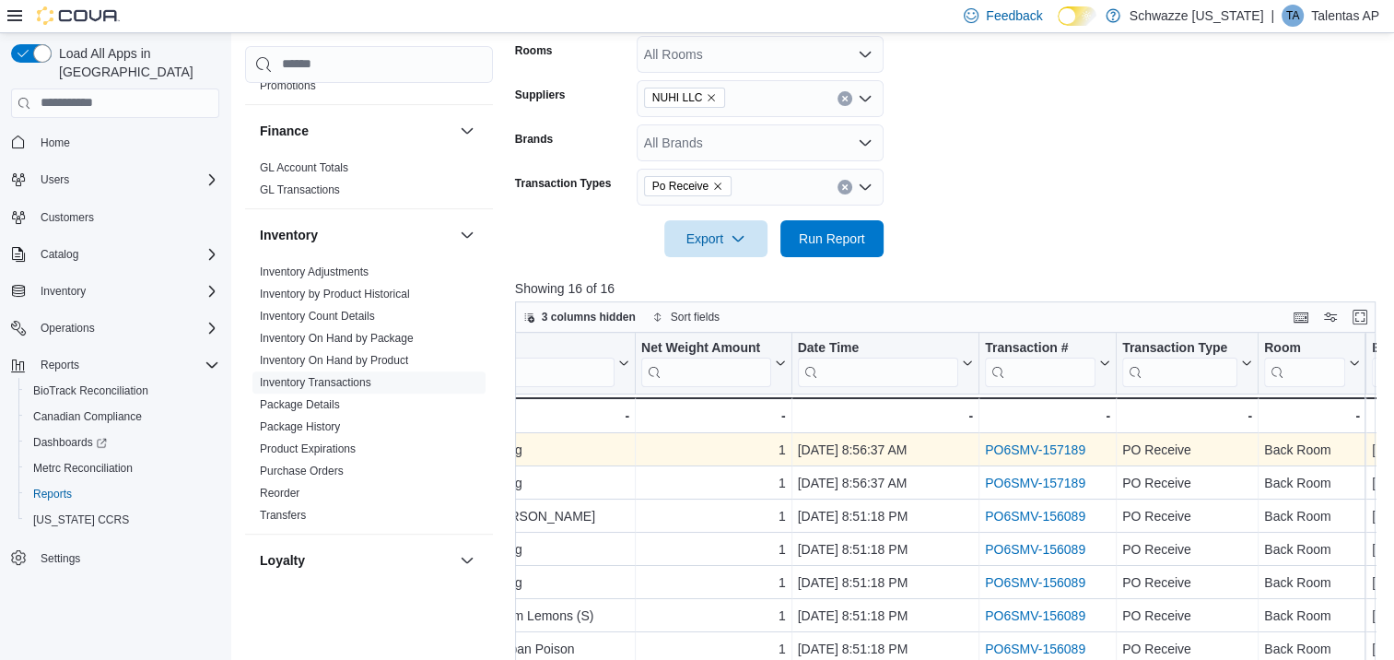
click at [1062, 453] on link "PO6SMV-157189" at bounding box center [1035, 449] width 100 height 15
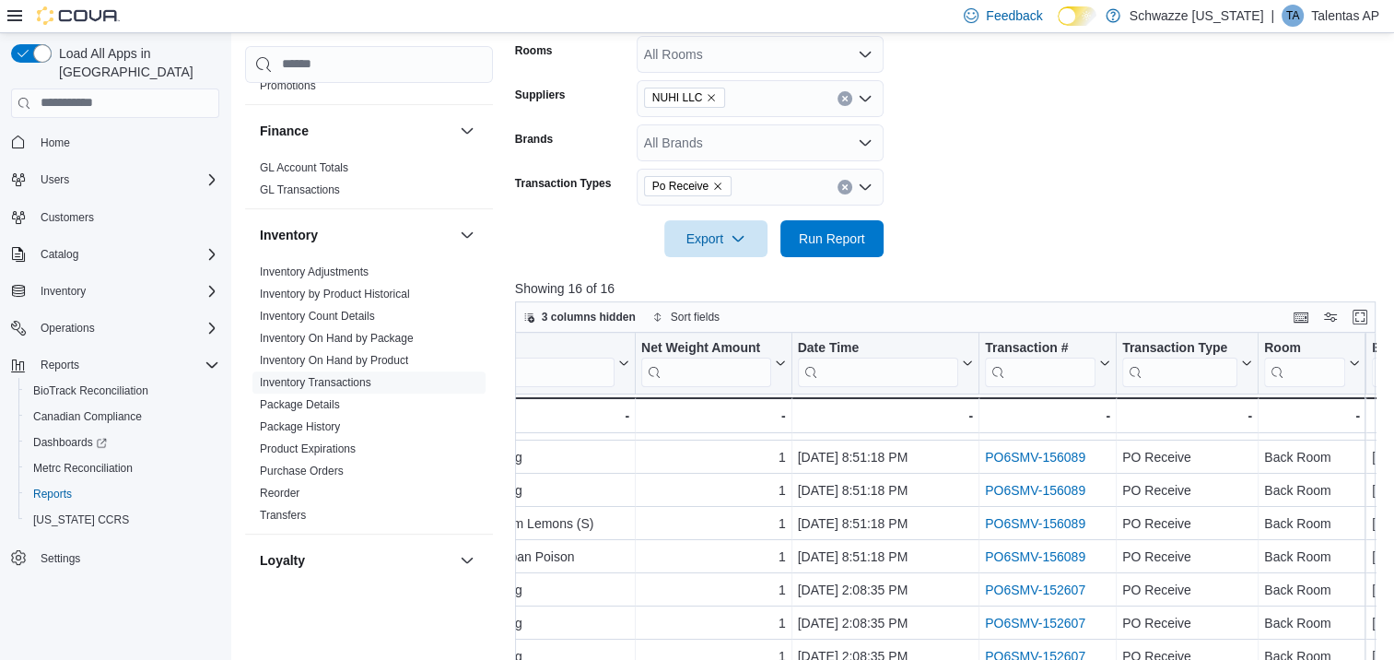
scroll to position [0, 582]
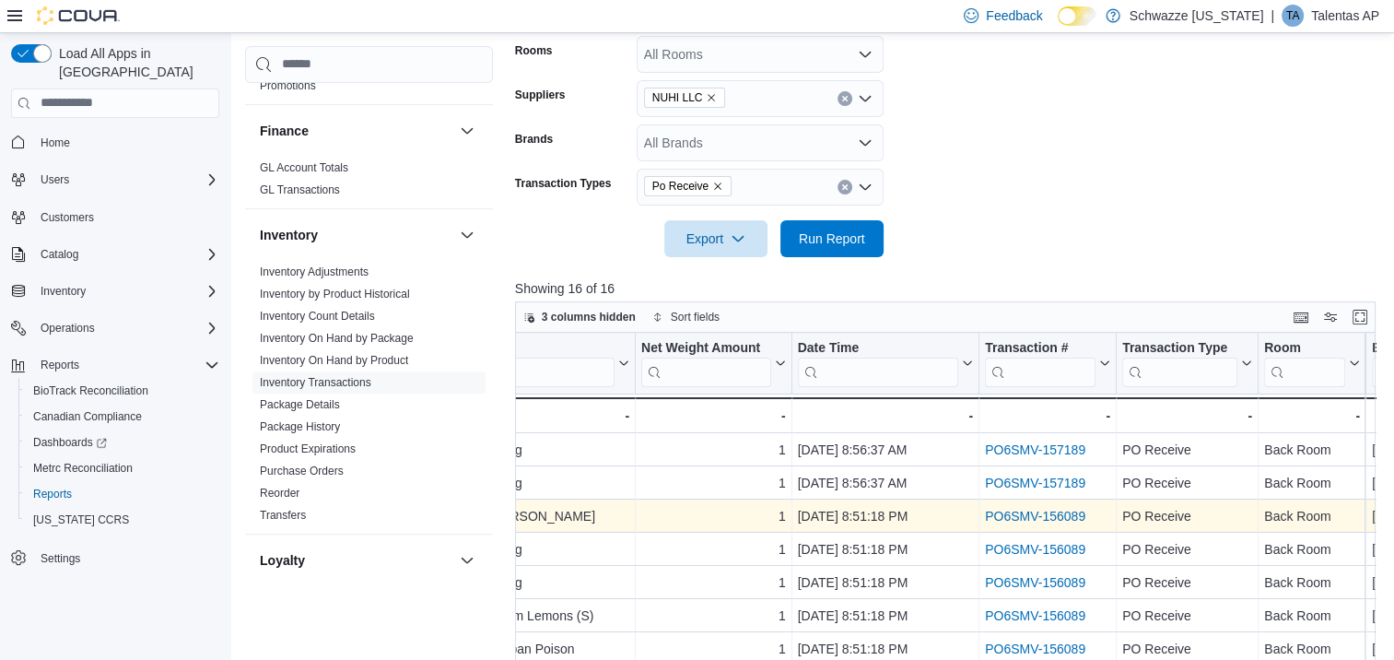
click at [1072, 516] on link "PO6SMV-156089" at bounding box center [1035, 516] width 100 height 15
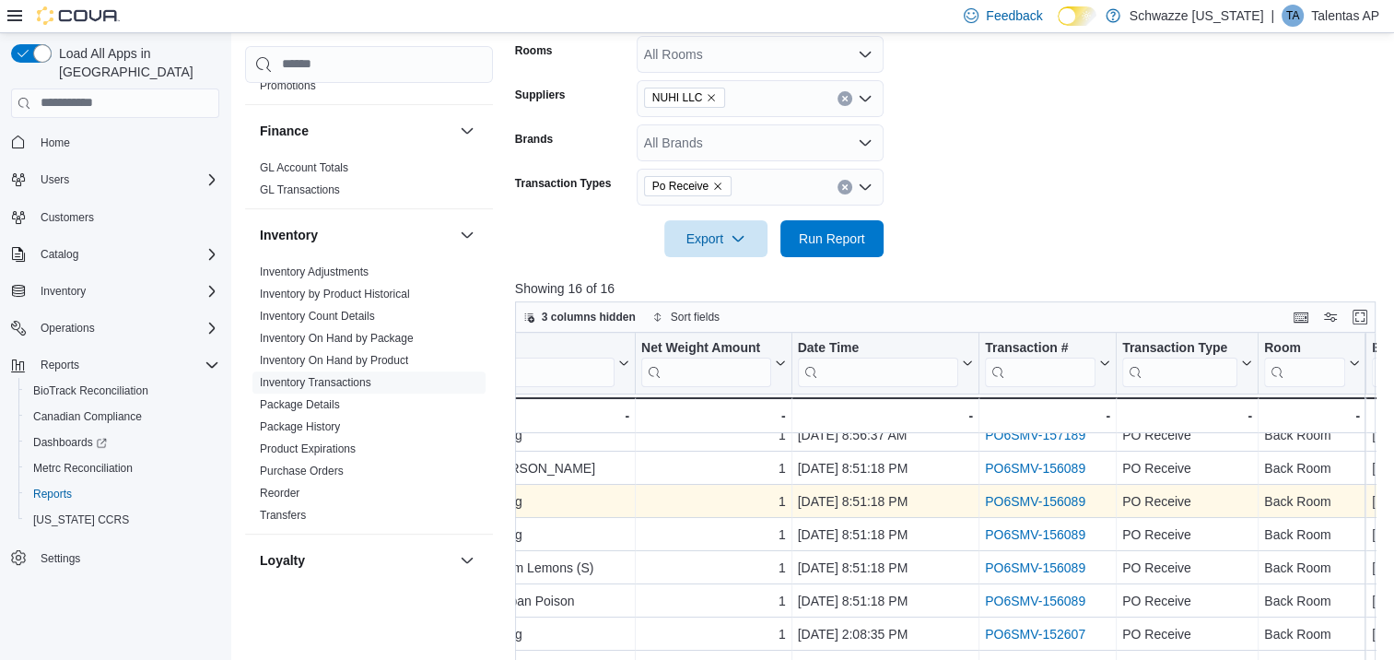
scroll to position [92, 582]
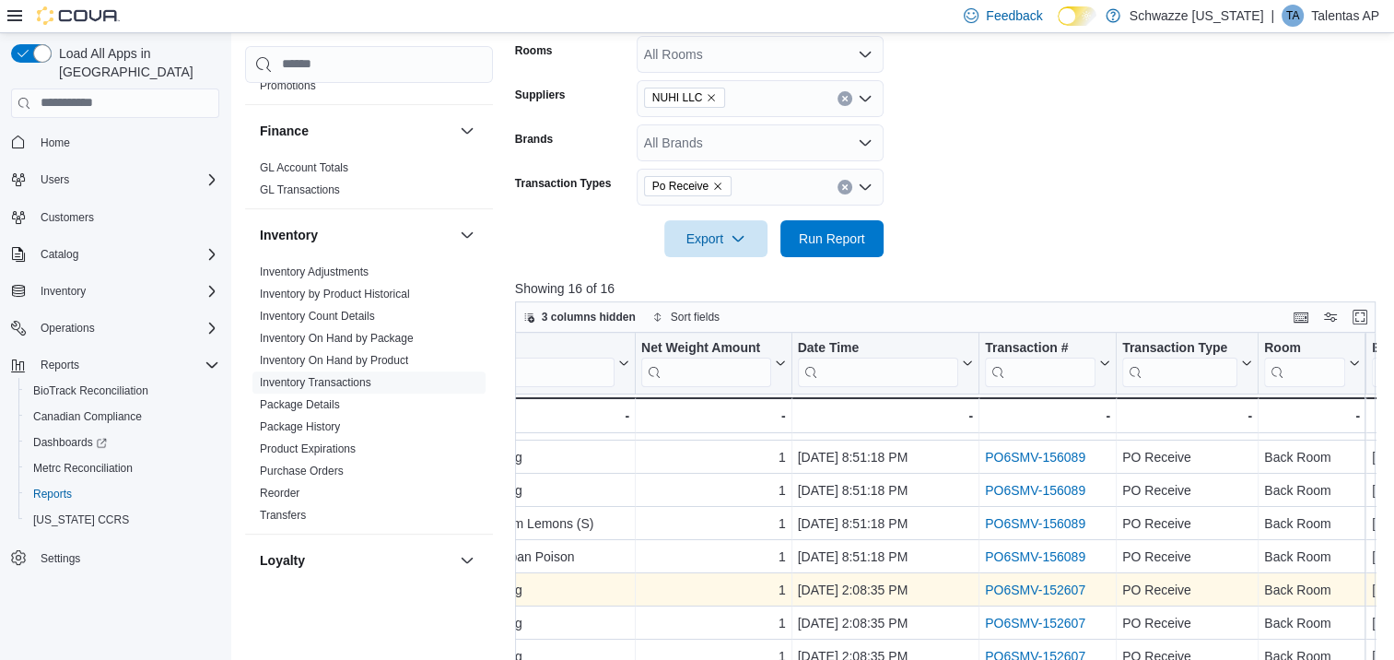
click at [1045, 588] on link "PO6SMV-152607" at bounding box center [1035, 589] width 100 height 15
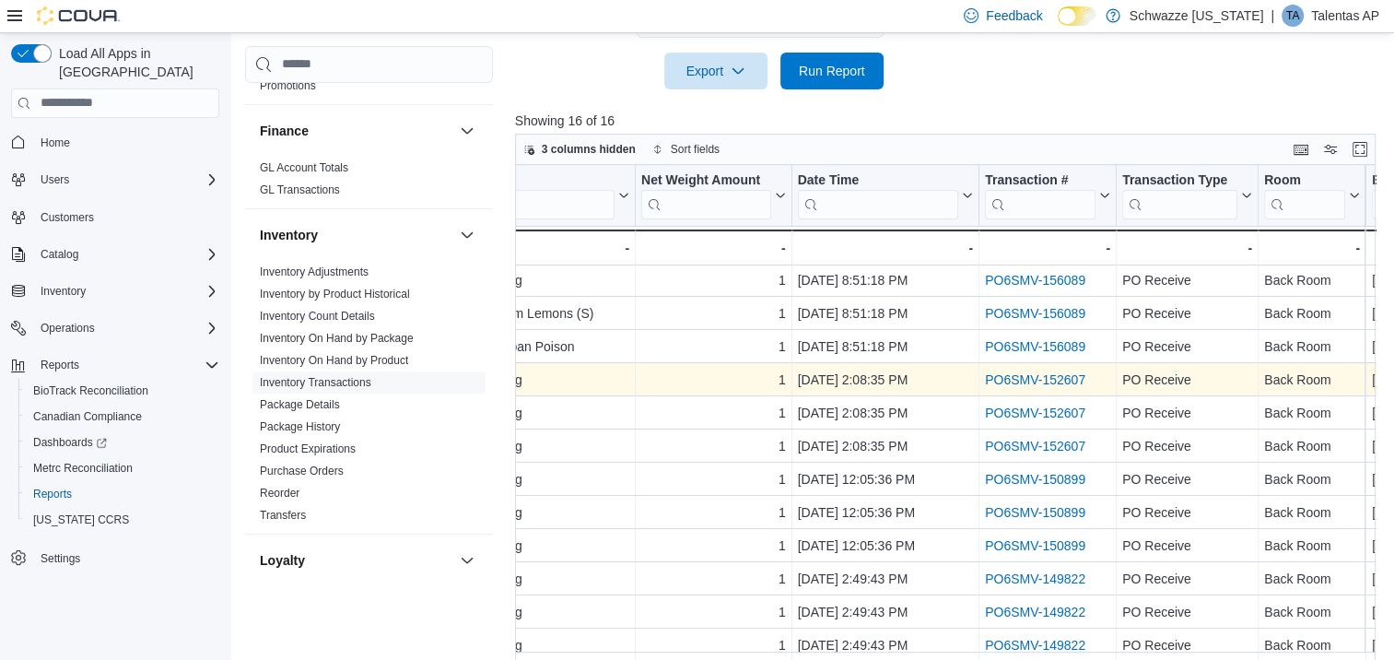
scroll to position [734, 0]
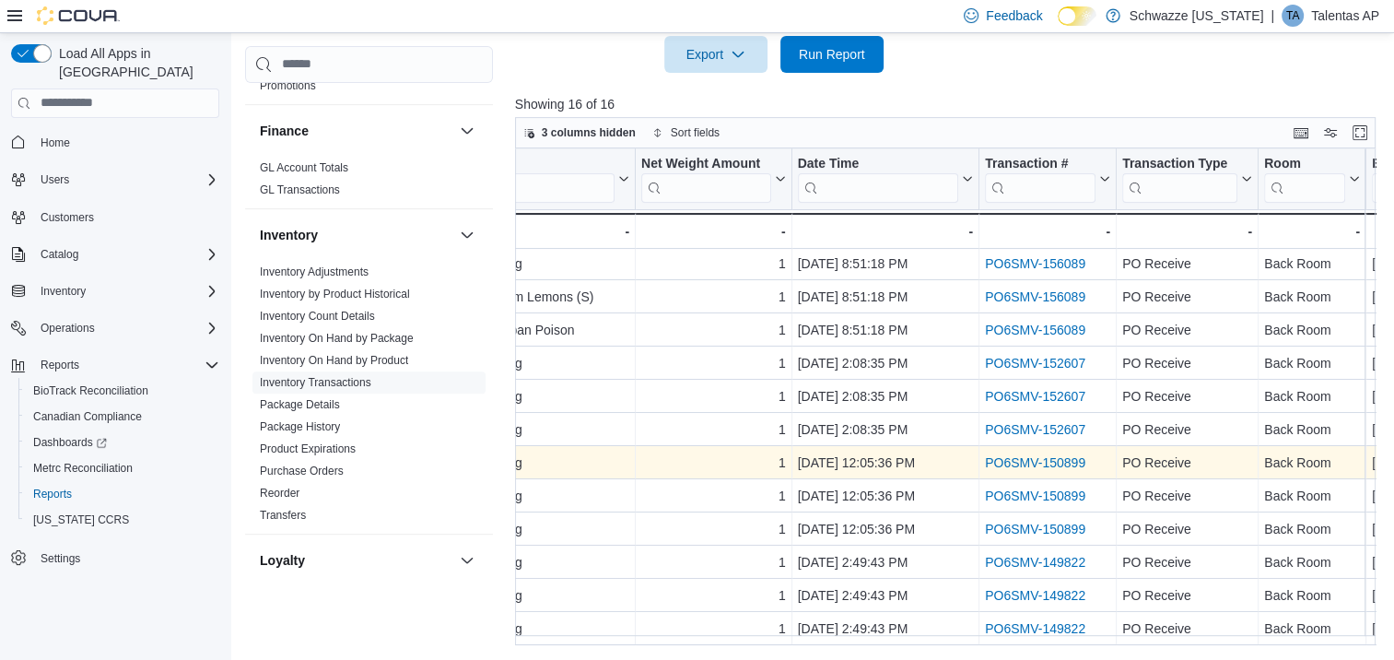
click at [1052, 455] on link "PO6SMV-150899" at bounding box center [1035, 462] width 100 height 15
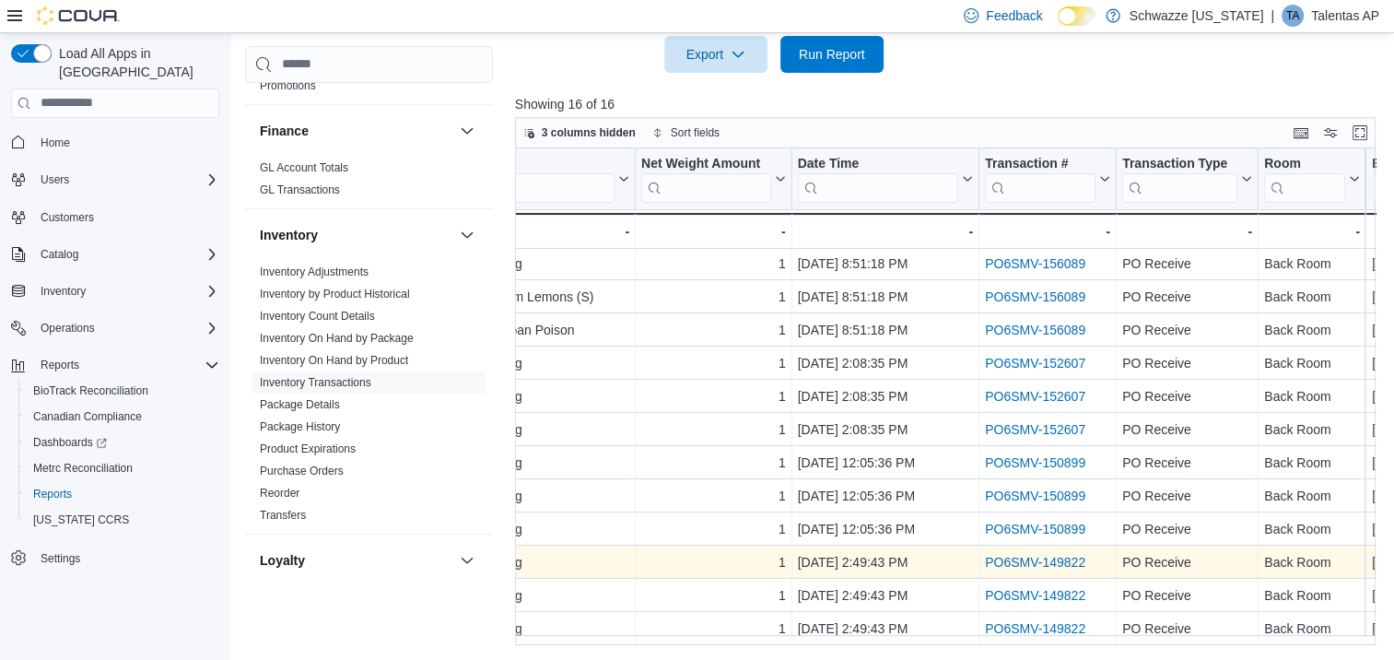
click at [1062, 555] on link "PO6SMV-149822" at bounding box center [1035, 562] width 100 height 15
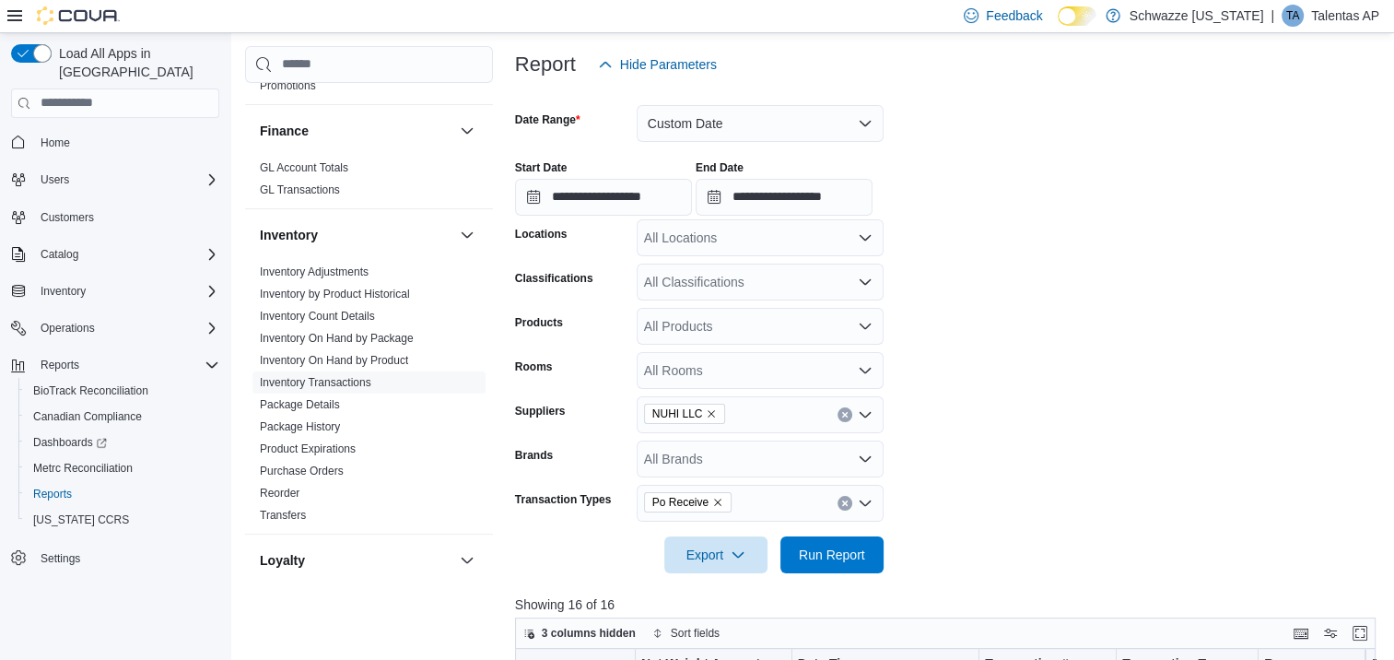
scroll to position [273, 0]
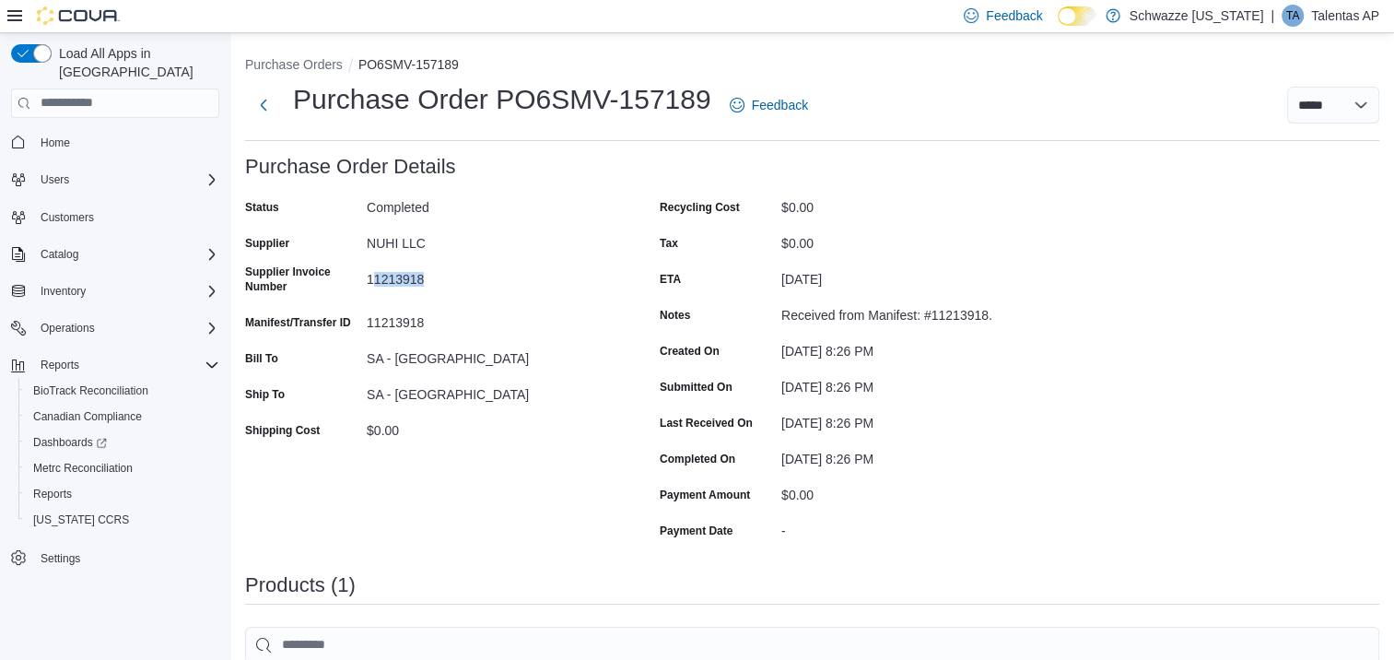
drag, startPoint x: 370, startPoint y: 284, endPoint x: 424, endPoint y: 280, distance: 54.5
click at [424, 280] on div "11213918" at bounding box center [490, 276] width 247 height 22
drag, startPoint x: 424, startPoint y: 280, endPoint x: 371, endPoint y: 271, distance: 53.3
click at [371, 271] on div "11213918" at bounding box center [490, 276] width 247 height 22
drag, startPoint x: 367, startPoint y: 284, endPoint x: 425, endPoint y: 278, distance: 58.3
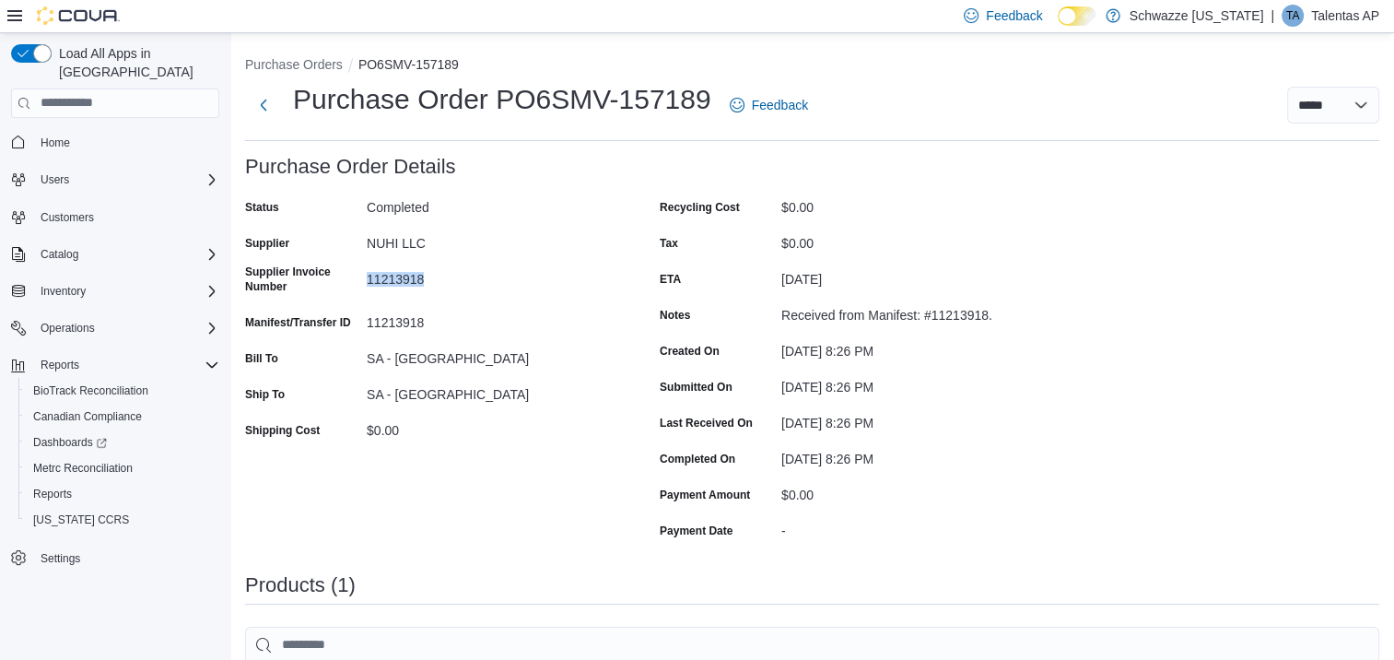
click at [425, 278] on div "11213918" at bounding box center [490, 276] width 247 height 22
copy div "11213918"
drag, startPoint x: 362, startPoint y: 276, endPoint x: 426, endPoint y: 271, distance: 63.8
click at [426, 271] on div "Supplier Invoice Number 11193539" at bounding box center [429, 283] width 369 height 36
copy div "11193539"
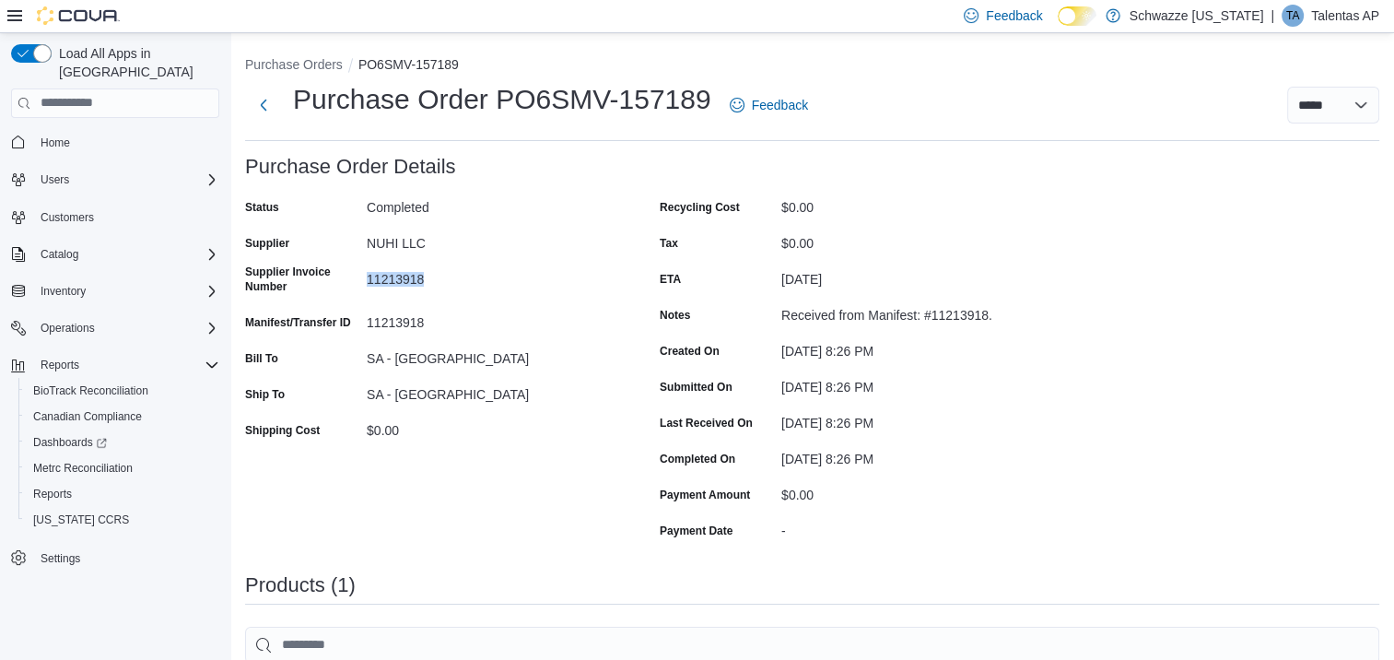
drag, startPoint x: 369, startPoint y: 280, endPoint x: 425, endPoint y: 280, distance: 56.2
click at [425, 280] on div "11213918" at bounding box center [490, 276] width 247 height 22
copy div "11213918"
drag, startPoint x: 368, startPoint y: 273, endPoint x: 424, endPoint y: 278, distance: 56.5
click at [424, 278] on div "11193539" at bounding box center [490, 276] width 247 height 22
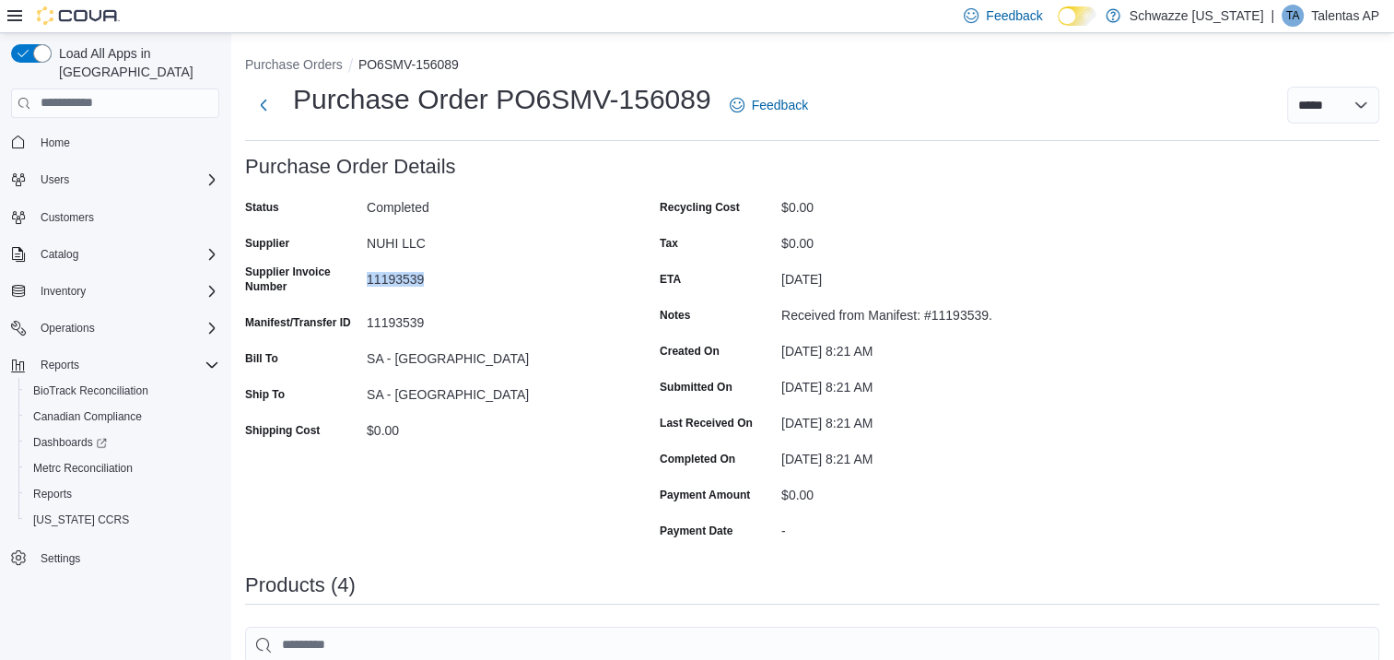
copy div "11193539"
drag, startPoint x: 370, startPoint y: 278, endPoint x: 423, endPoint y: 283, distance: 53.7
click at [423, 283] on div "11138939" at bounding box center [490, 276] width 247 height 22
drag, startPoint x: 423, startPoint y: 283, endPoint x: 386, endPoint y: 271, distance: 38.8
click at [386, 271] on div "11138939" at bounding box center [490, 276] width 247 height 22
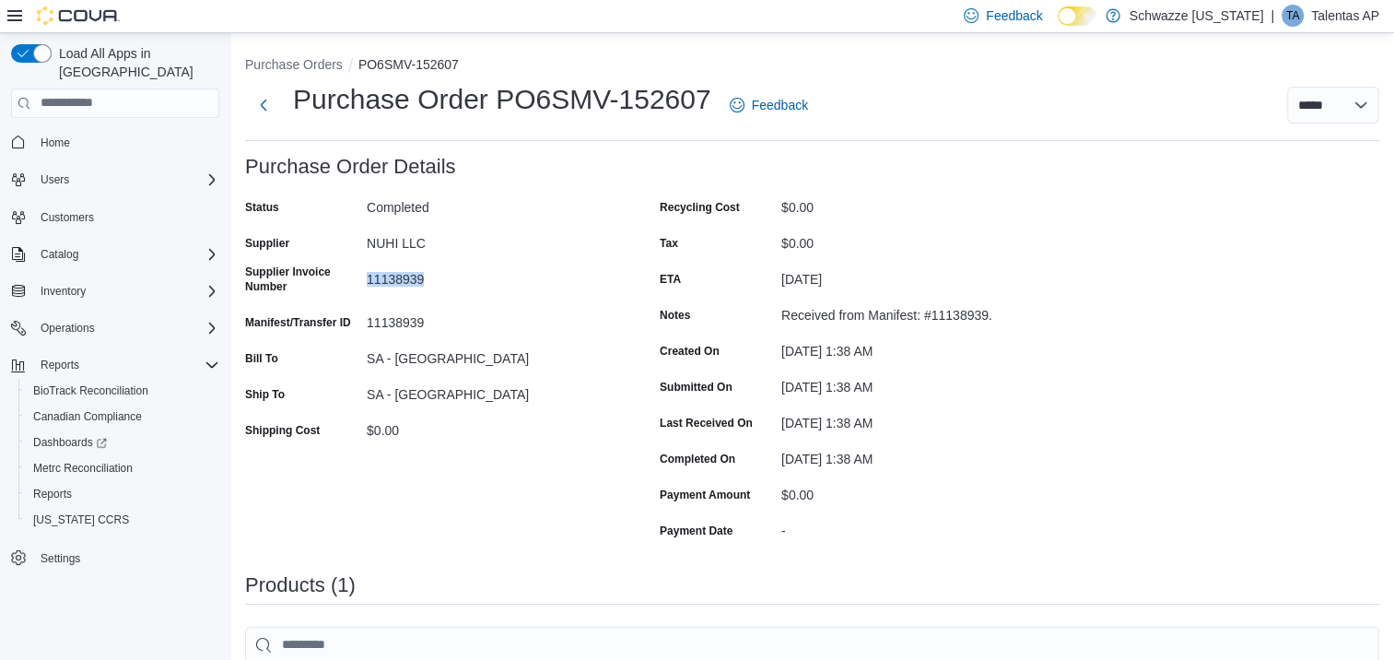
drag, startPoint x: 369, startPoint y: 285, endPoint x: 424, endPoint y: 286, distance: 55.3
click at [424, 286] on div "11138939" at bounding box center [490, 276] width 247 height 22
copy div "11138939"
click at [983, 419] on div "June 11, 2025 1:38 AM" at bounding box center [905, 419] width 247 height 22
drag, startPoint x: 368, startPoint y: 279, endPoint x: 429, endPoint y: 277, distance: 60.9
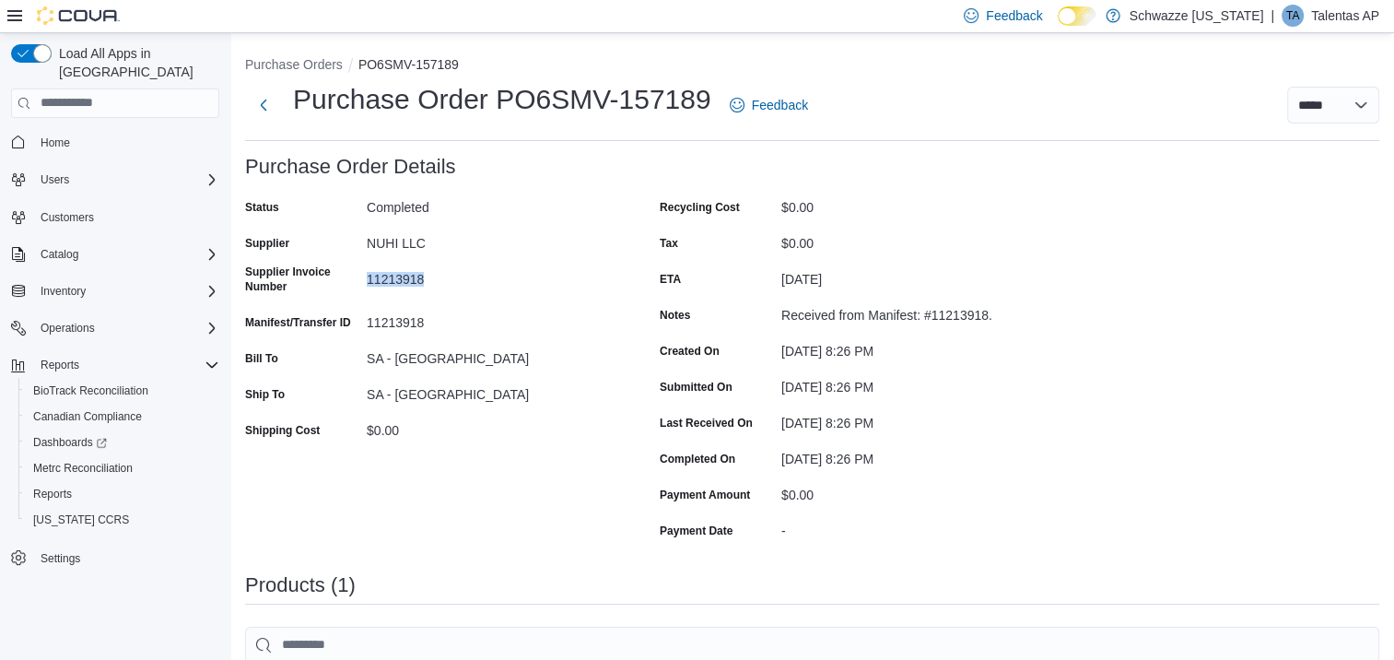
click at [429, 277] on div "11213918" at bounding box center [490, 276] width 247 height 22
copy div "11213918"
drag, startPoint x: 367, startPoint y: 280, endPoint x: 422, endPoint y: 278, distance: 55.3
click at [422, 278] on div "11193539" at bounding box center [490, 276] width 247 height 22
copy div "11193539"
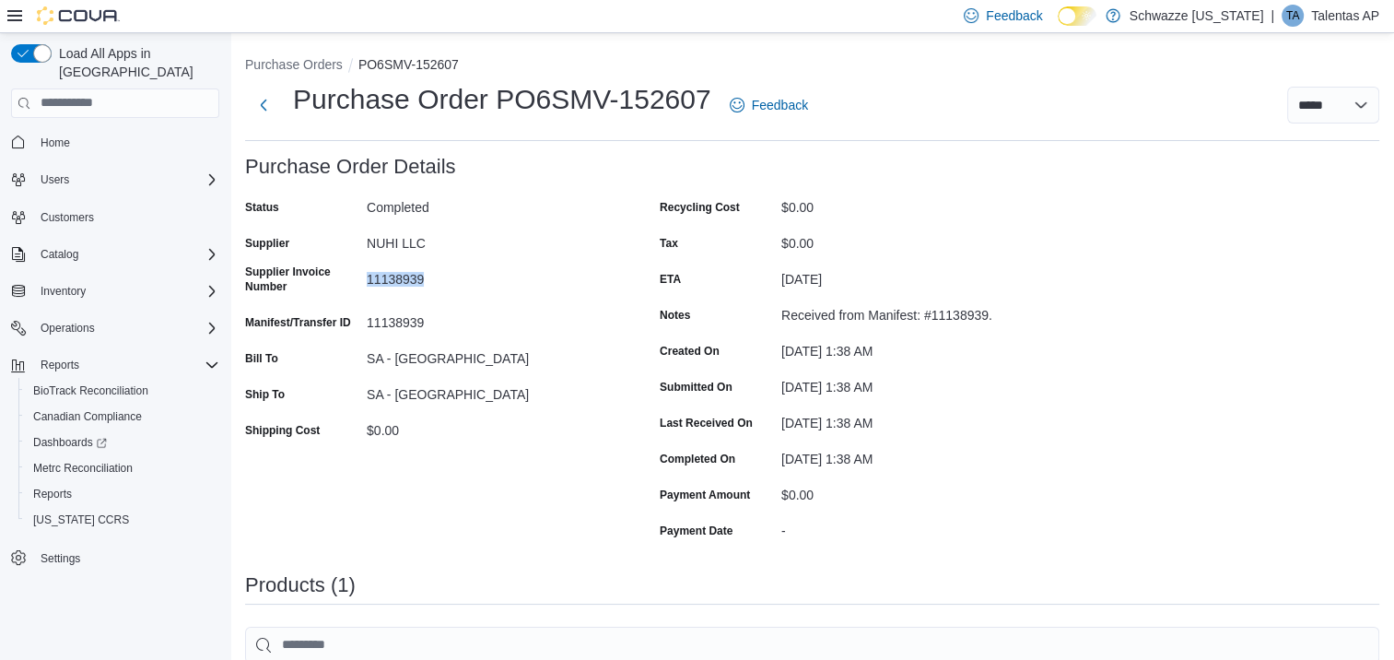
drag, startPoint x: 365, startPoint y: 279, endPoint x: 431, endPoint y: 284, distance: 66.5
click at [431, 284] on div "Supplier Invoice Number 11138939" at bounding box center [429, 283] width 369 height 36
copy div "11138939"
drag, startPoint x: 424, startPoint y: 283, endPoint x: 335, endPoint y: 304, distance: 91.0
click at [335, 304] on div "Status Completed Supplier NUHI LLC Supplier Invoice Number 11115716 Manifest/Tr…" at bounding box center [429, 369] width 369 height 352
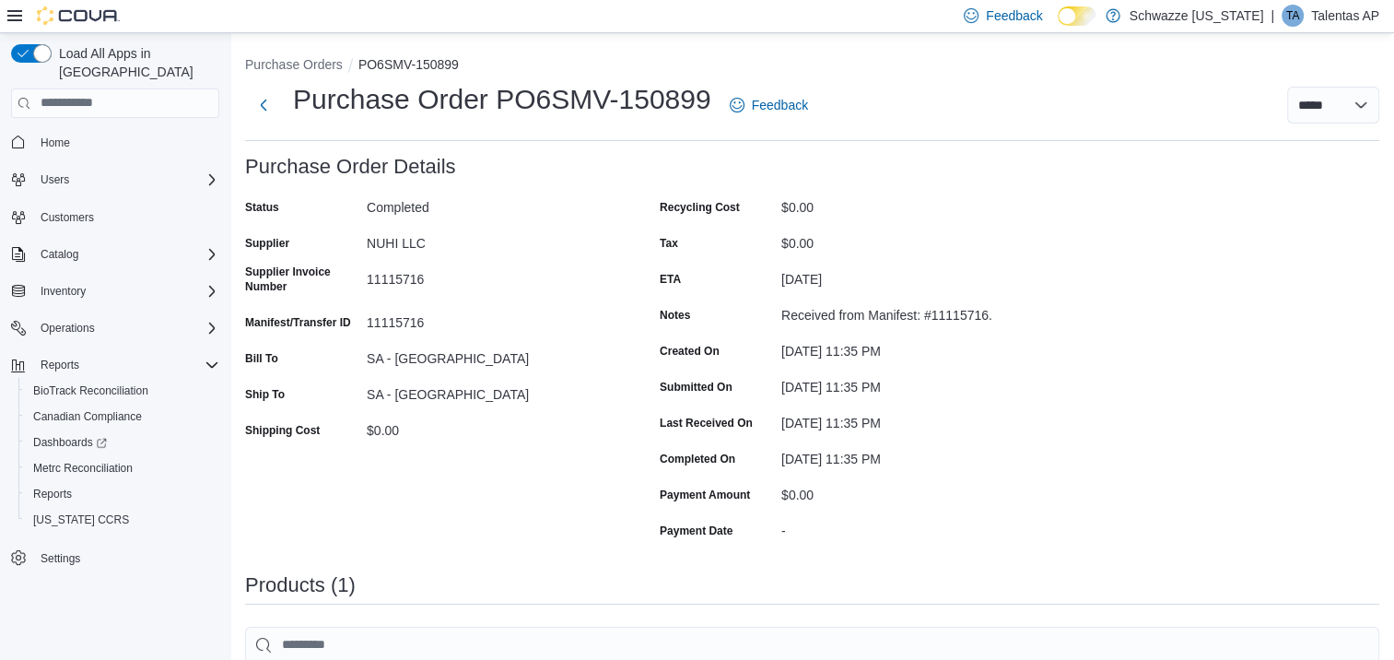
click at [428, 281] on div "11115716" at bounding box center [490, 276] width 247 height 22
drag, startPoint x: 428, startPoint y: 281, endPoint x: 362, endPoint y: 276, distance: 65.6
click at [362, 276] on div "Supplier Invoice Number 11115716" at bounding box center [429, 283] width 369 height 36
copy div "11115716"
click at [431, 287] on div "11109435" at bounding box center [490, 283] width 247 height 36
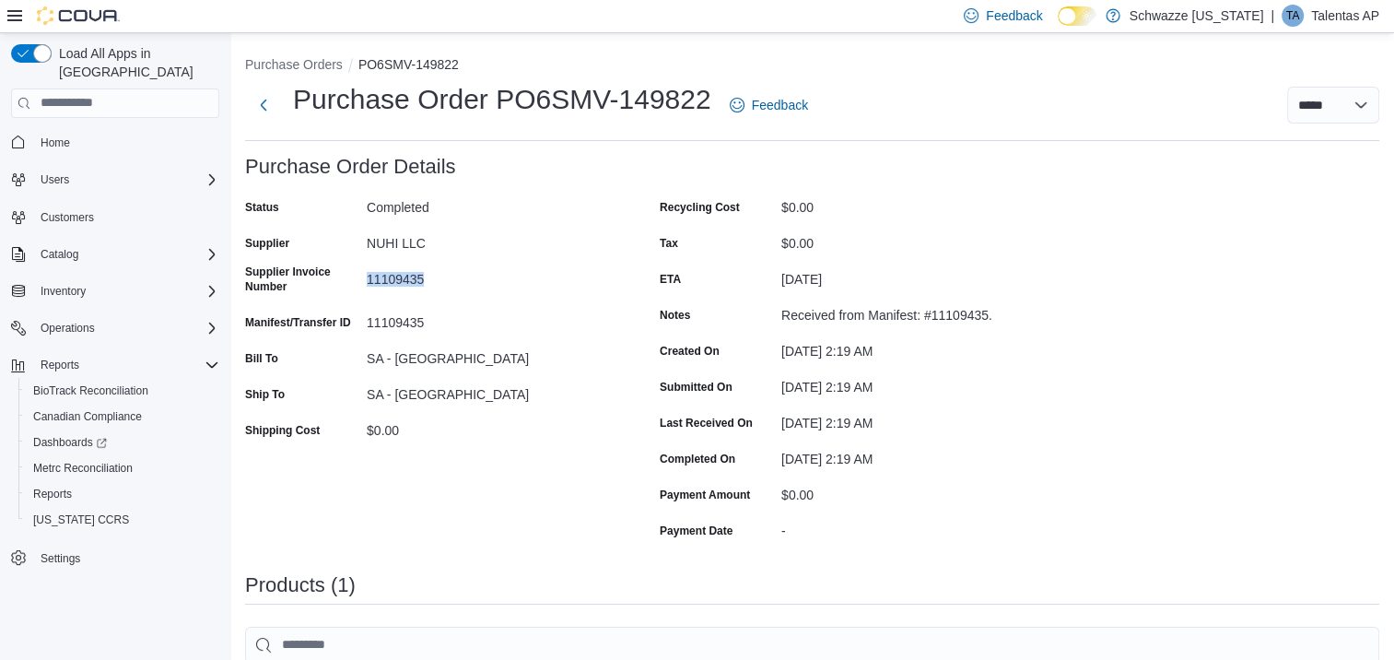
drag, startPoint x: 424, startPoint y: 279, endPoint x: 360, endPoint y: 276, distance: 63.7
click at [360, 276] on div "Supplier Invoice Number 11109435" at bounding box center [429, 283] width 369 height 36
copy div "11109435"
